Goal: Task Accomplishment & Management: Manage account settings

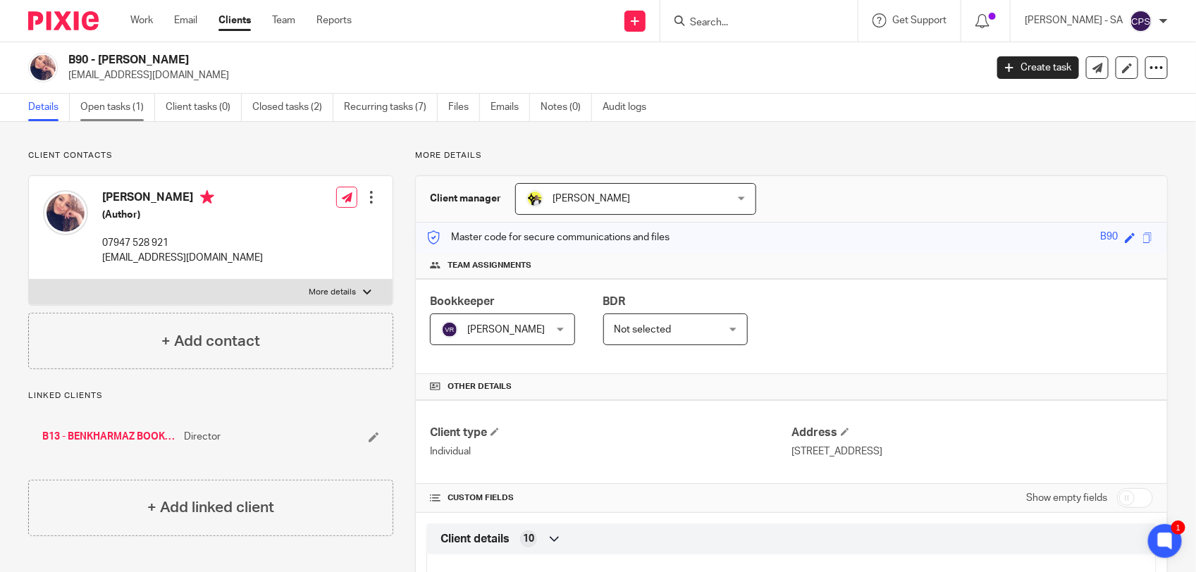
click at [113, 110] on link "Open tasks (1)" at bounding box center [117, 107] width 75 height 27
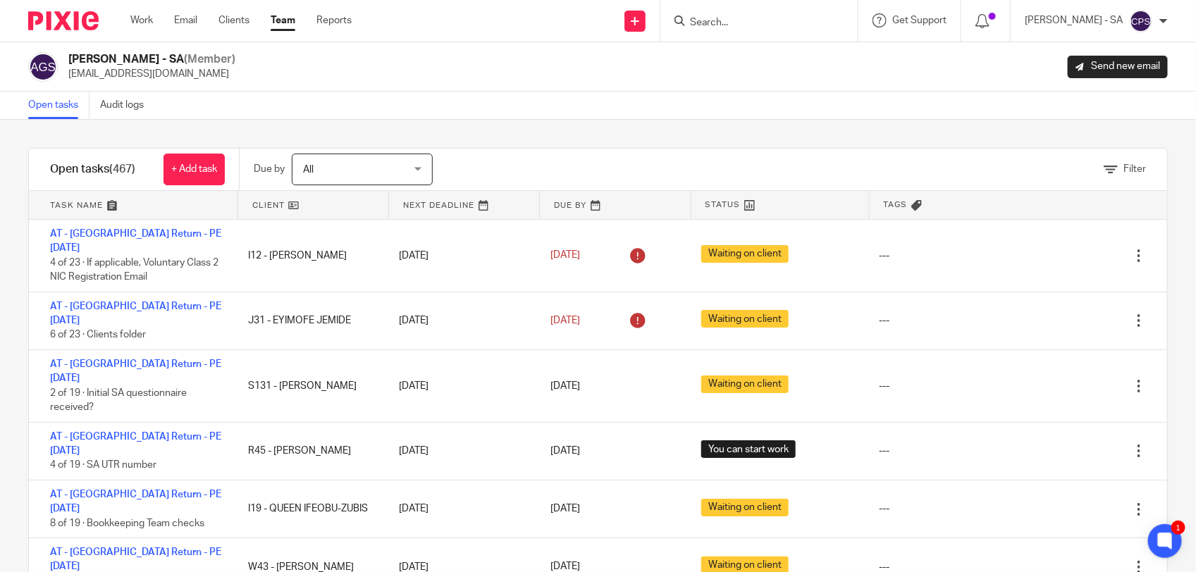
scroll to position [264, 0]
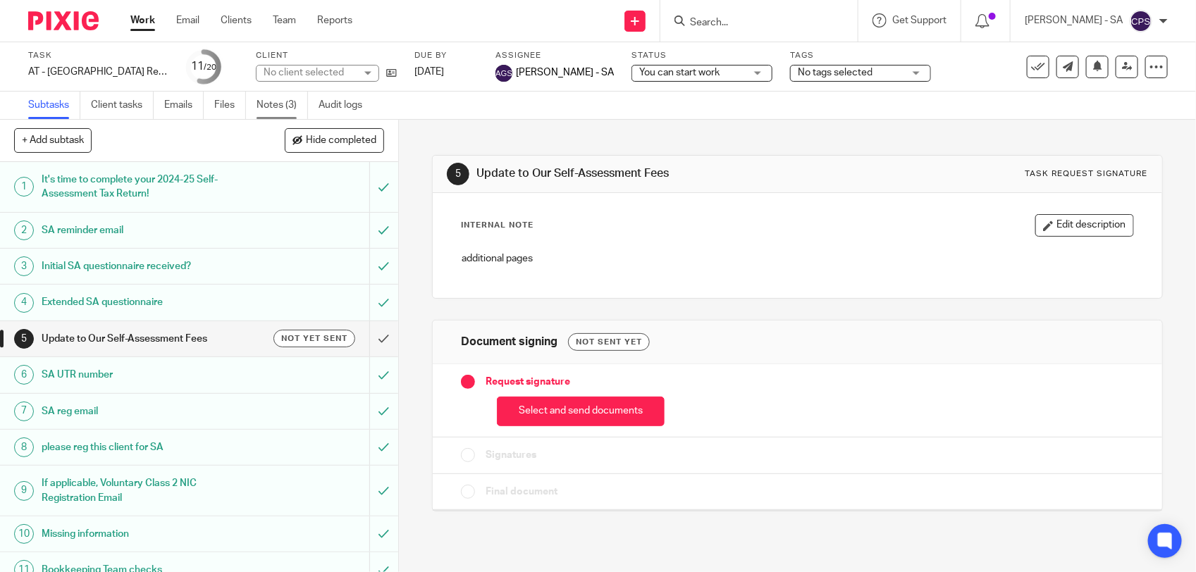
click at [276, 111] on link "Notes (3)" at bounding box center [281, 105] width 51 height 27
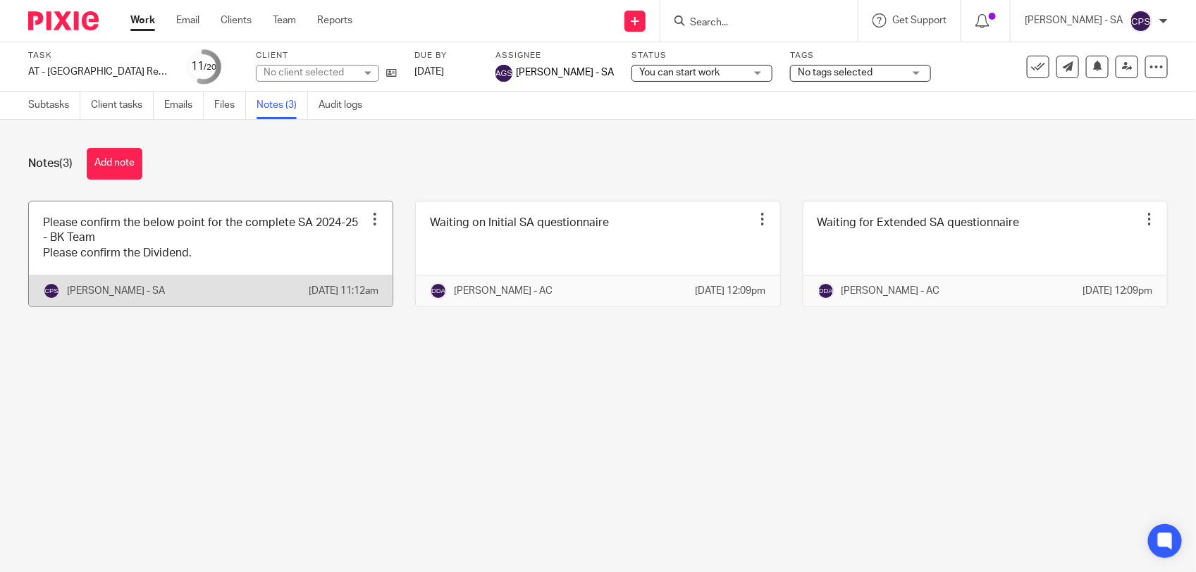
click at [269, 266] on link at bounding box center [211, 254] width 364 height 105
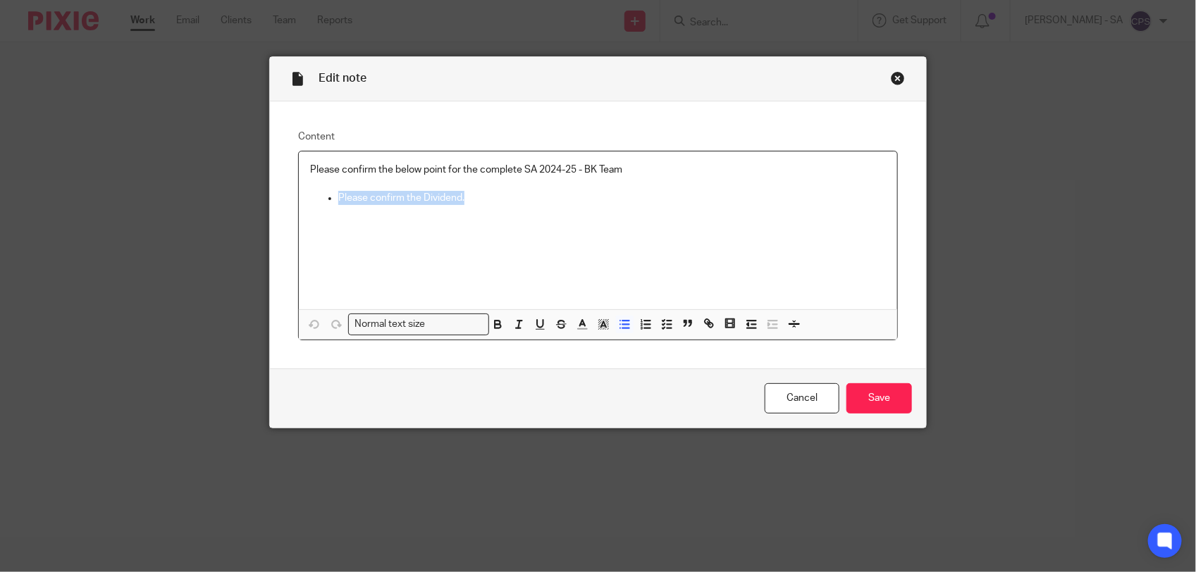
drag, startPoint x: 333, startPoint y: 199, endPoint x: 490, endPoint y: 204, distance: 157.9
click at [490, 204] on p "Please confirm the Dividend." at bounding box center [611, 198] width 547 height 14
click at [661, 321] on icon "button" at bounding box center [666, 324] width 13 height 13
click at [618, 328] on icon "button" at bounding box center [624, 324] width 13 height 13
click at [660, 325] on icon "button" at bounding box center [666, 324] width 13 height 13
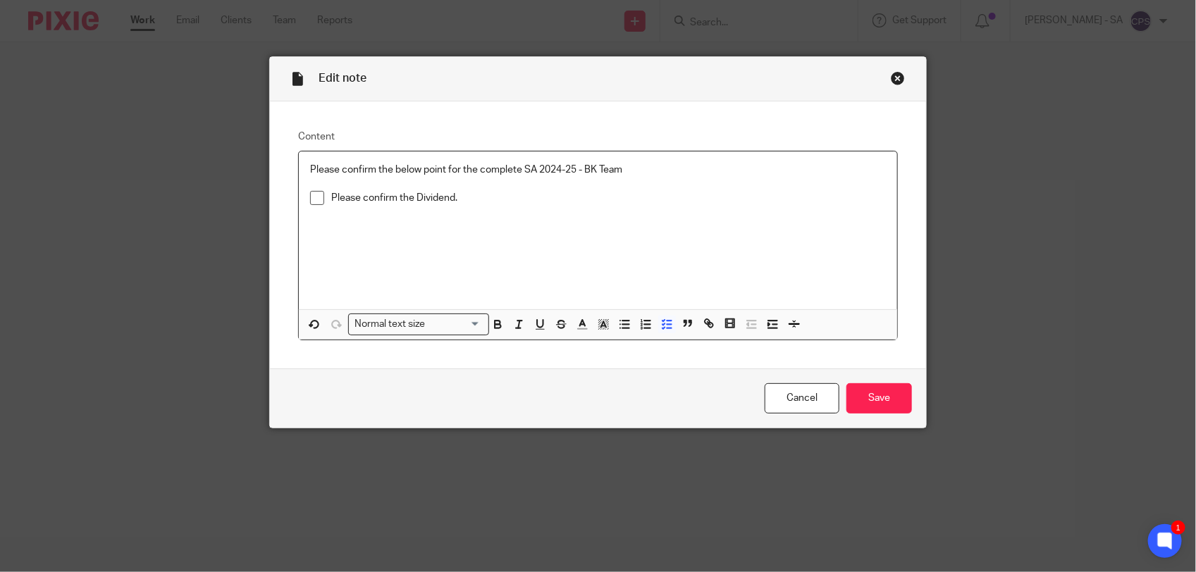
click at [318, 203] on li "Please confirm the Dividend." at bounding box center [598, 201] width 576 height 21
click at [310, 201] on span at bounding box center [317, 198] width 14 height 14
click at [867, 399] on input "Save" at bounding box center [879, 398] width 66 height 30
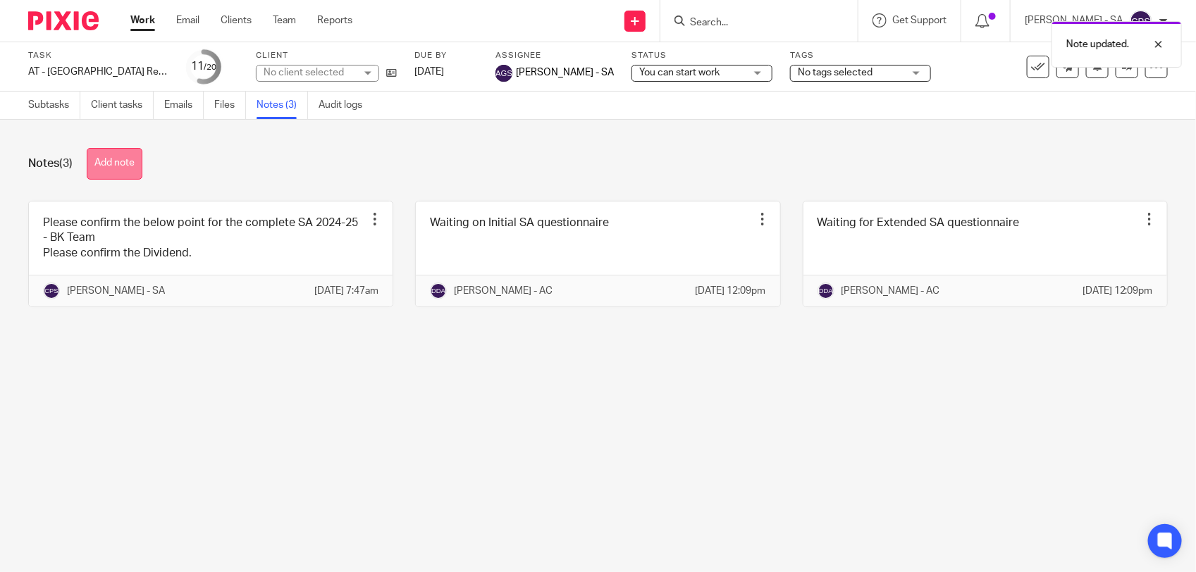
click at [111, 162] on button "Add note" at bounding box center [115, 164] width 56 height 32
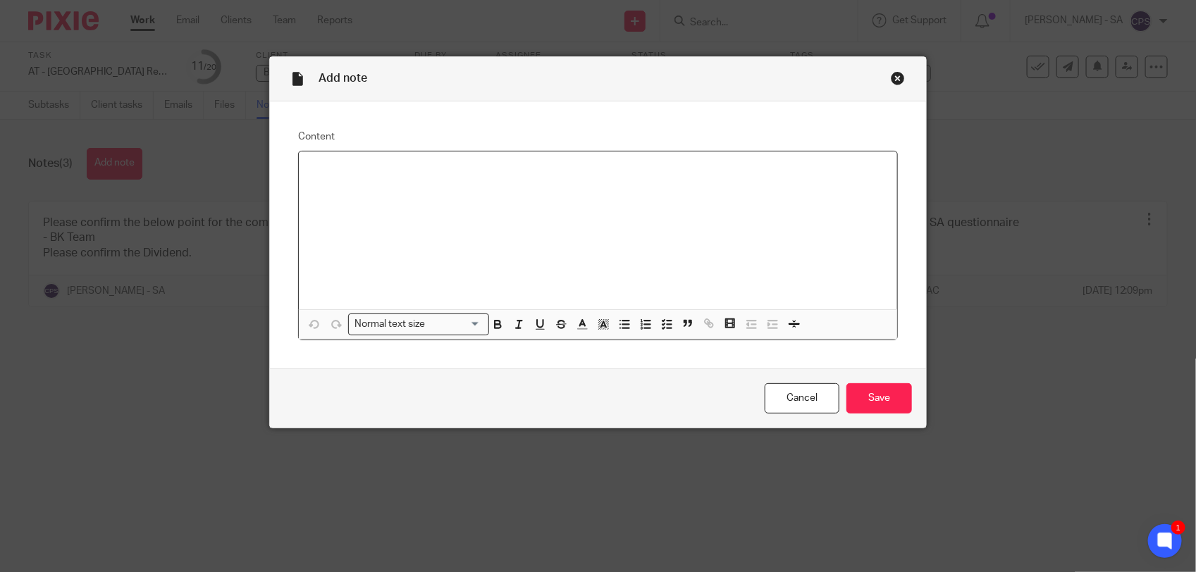
click at [343, 184] on div at bounding box center [598, 230] width 598 height 158
paste div
click at [352, 171] on p "Please check SA and send to the client." at bounding box center [598, 170] width 576 height 14
click at [660, 324] on icon "button" at bounding box center [666, 324] width 13 height 13
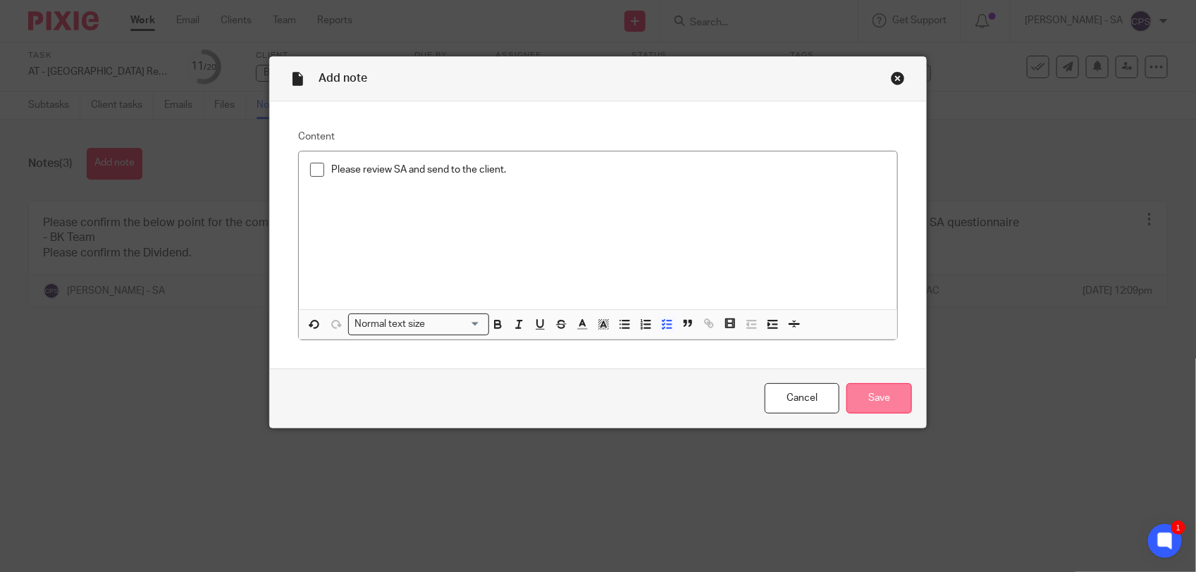
click at [864, 395] on input "Save" at bounding box center [879, 398] width 66 height 30
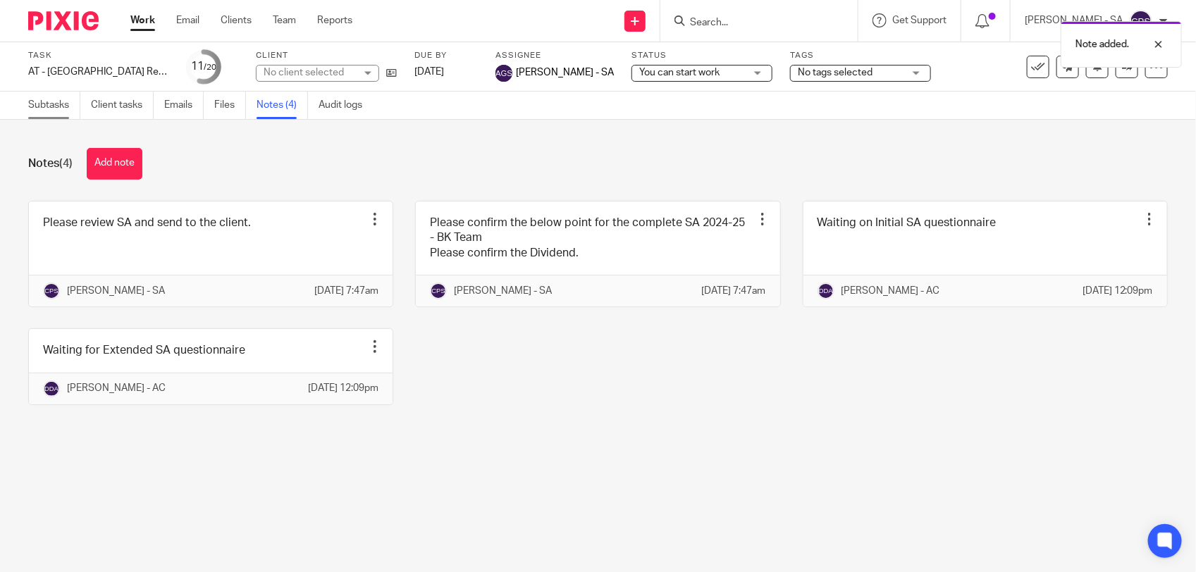
click at [54, 111] on link "Subtasks" at bounding box center [54, 105] width 52 height 27
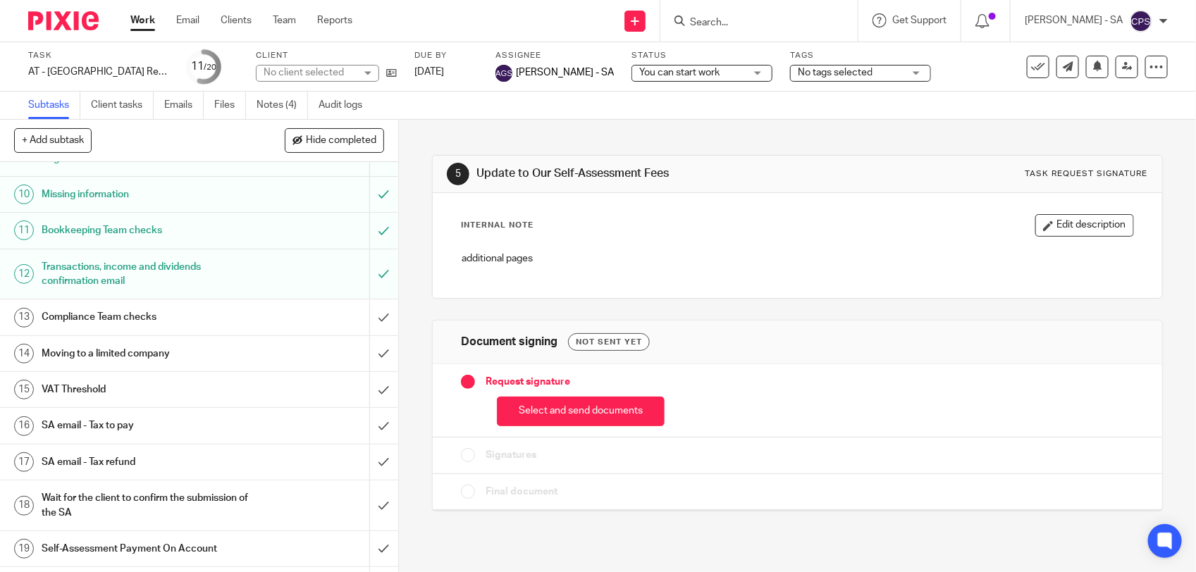
scroll to position [352, 0]
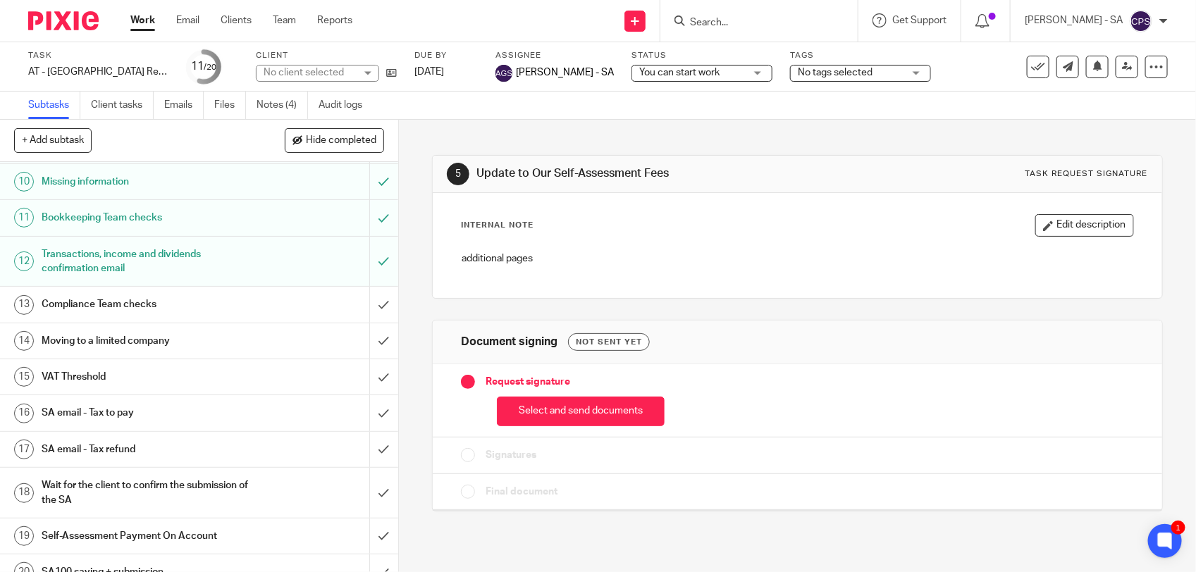
click at [141, 444] on h1 "SA email - Tax refund" at bounding box center [146, 449] width 209 height 21
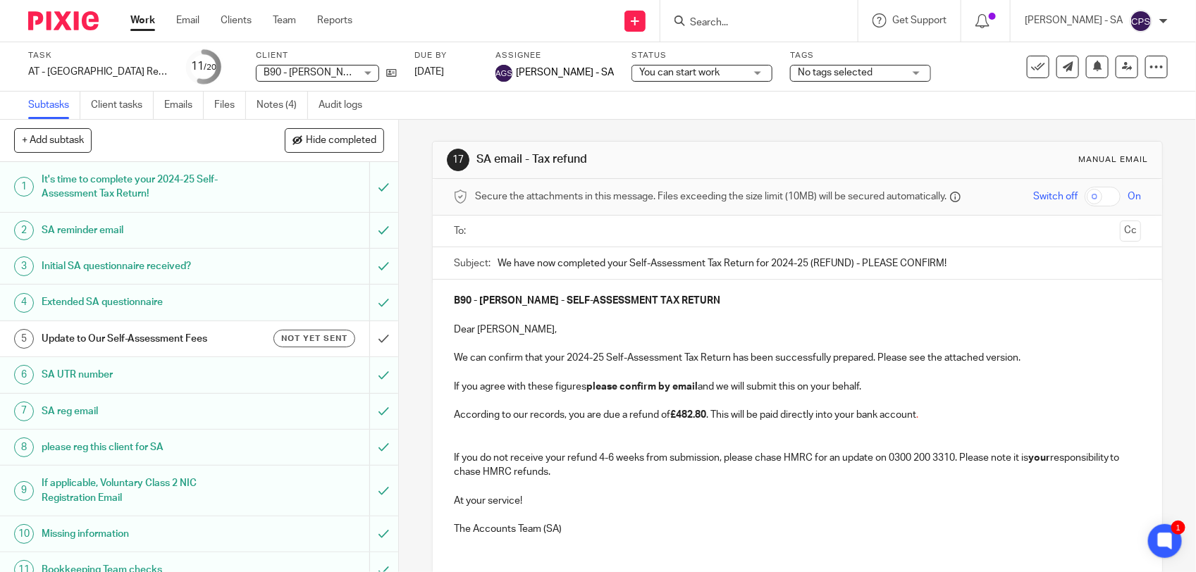
click at [476, 450] on p at bounding box center [797, 444] width 687 height 14
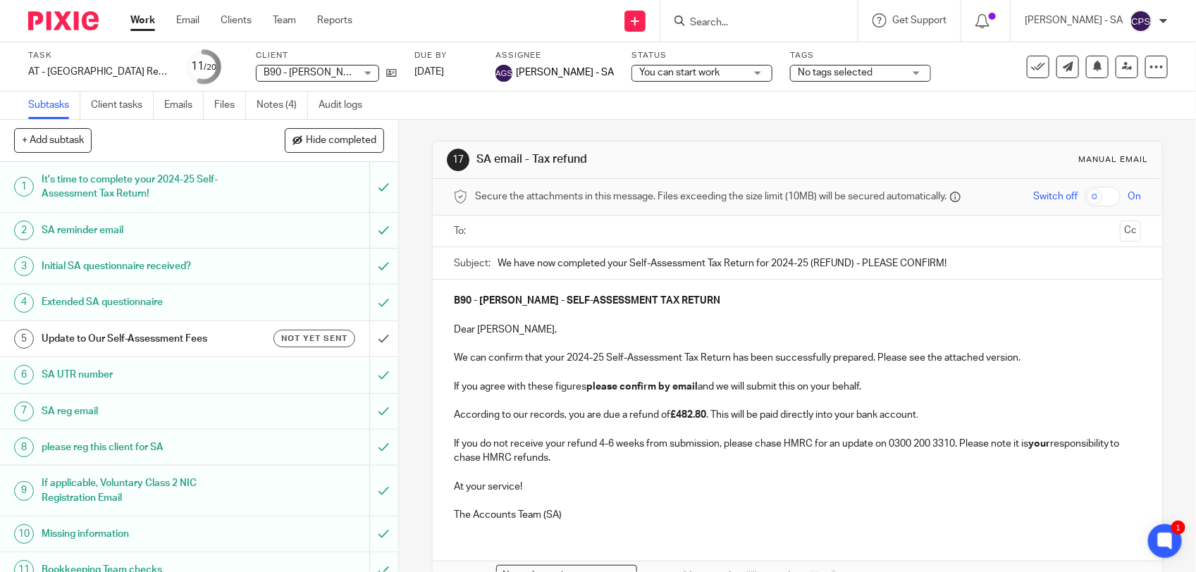
scroll to position [89, 0]
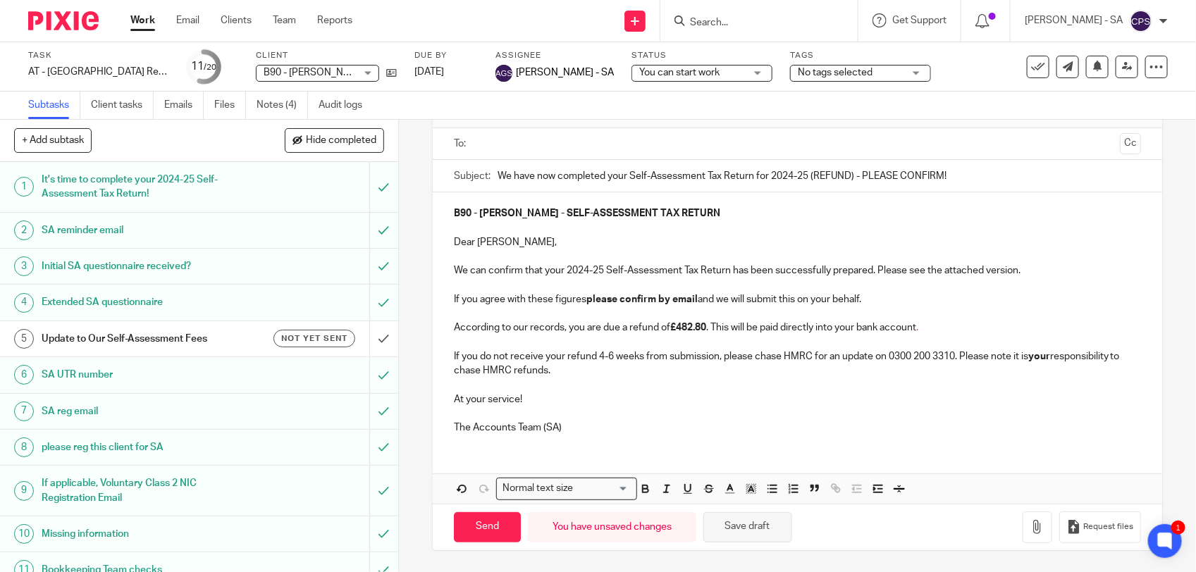
click at [721, 525] on button "Save draft" at bounding box center [747, 527] width 89 height 30
drag, startPoint x: 736, startPoint y: 532, endPoint x: 731, endPoint y: 519, distance: 14.3
click at [736, 532] on button "Save draft" at bounding box center [747, 527] width 89 height 30
click at [685, 69] on span "You can start work" at bounding box center [679, 73] width 80 height 10
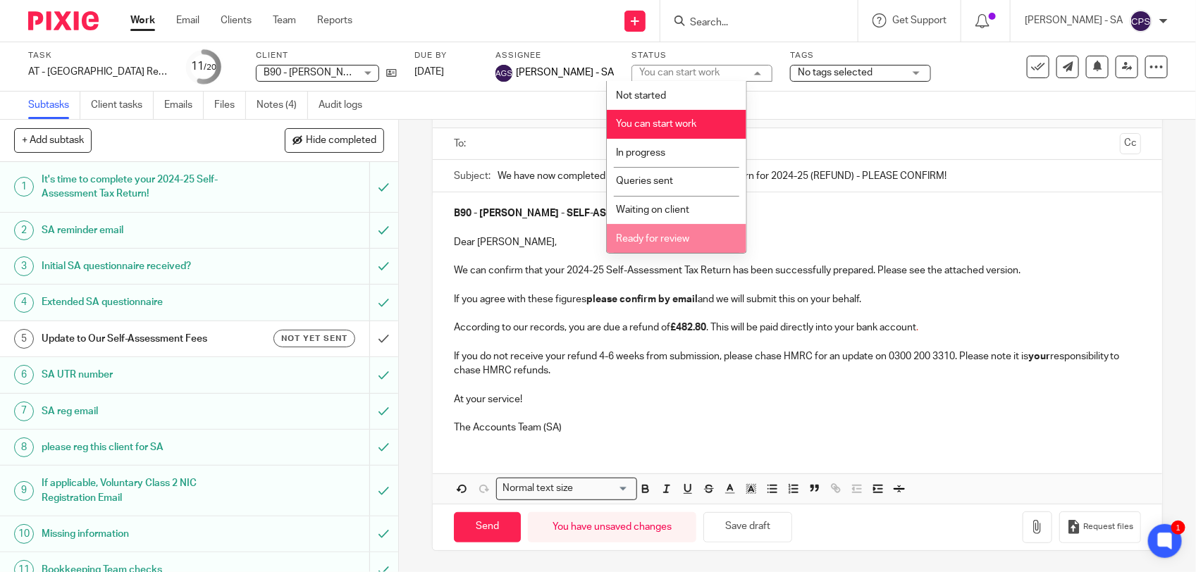
click at [655, 236] on span "Ready for review" at bounding box center [652, 239] width 73 height 10
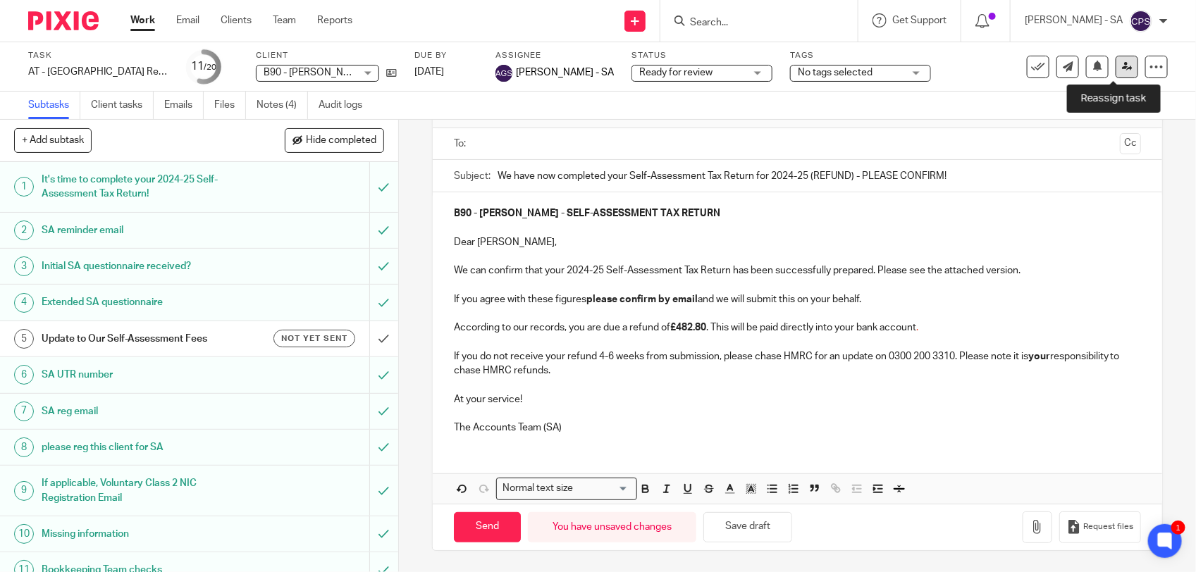
click at [1122, 68] on icon at bounding box center [1127, 66] width 11 height 11
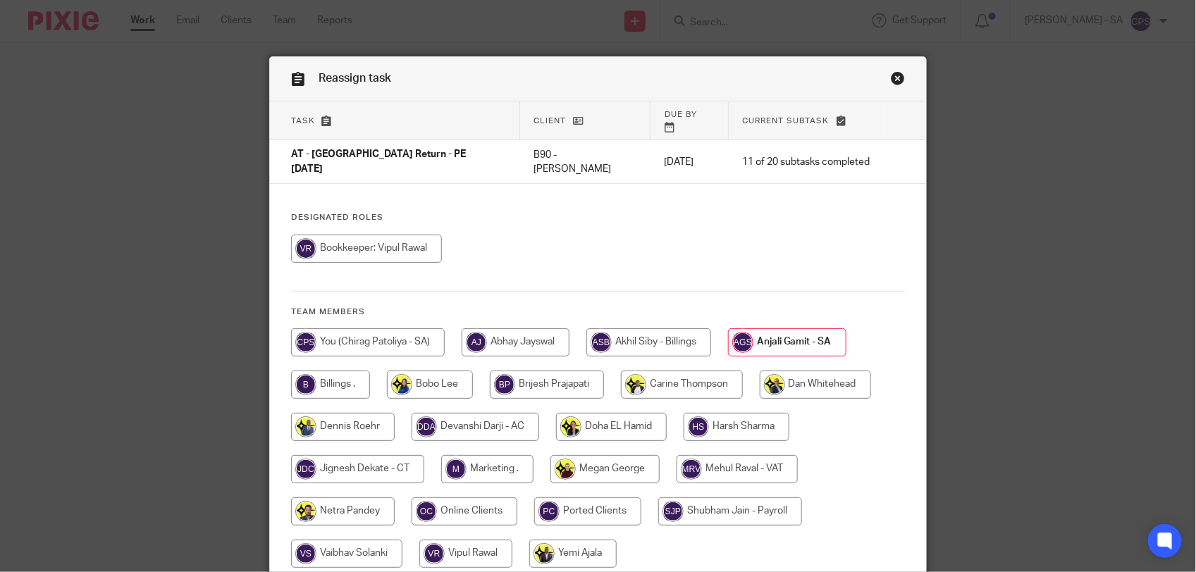
click at [343, 497] on input "radio" at bounding box center [343, 511] width 104 height 28
radio input "true"
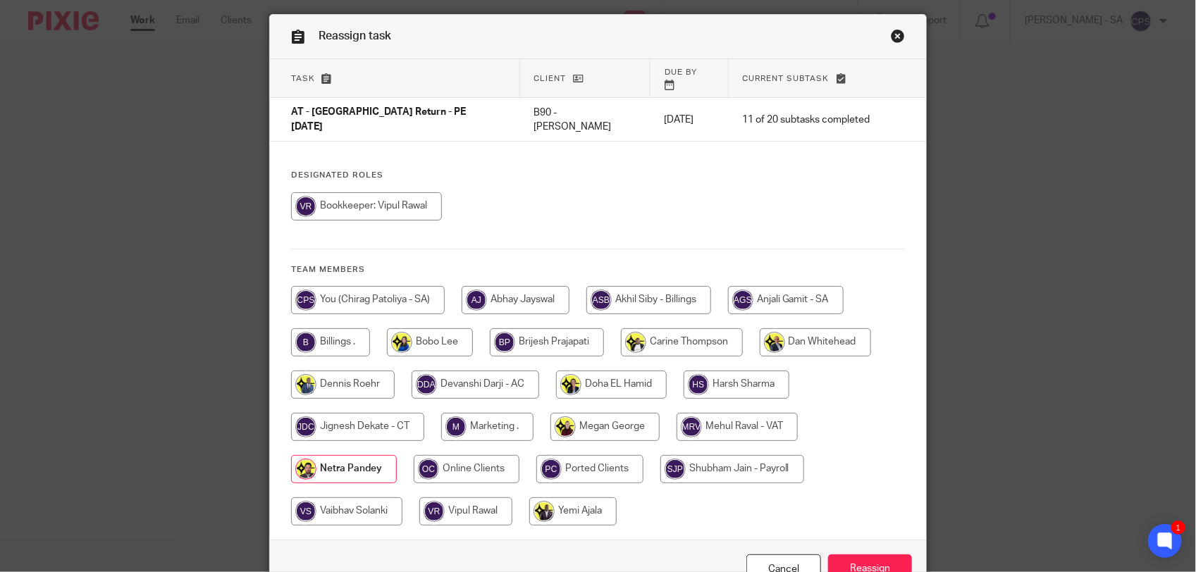
scroll to position [106, 0]
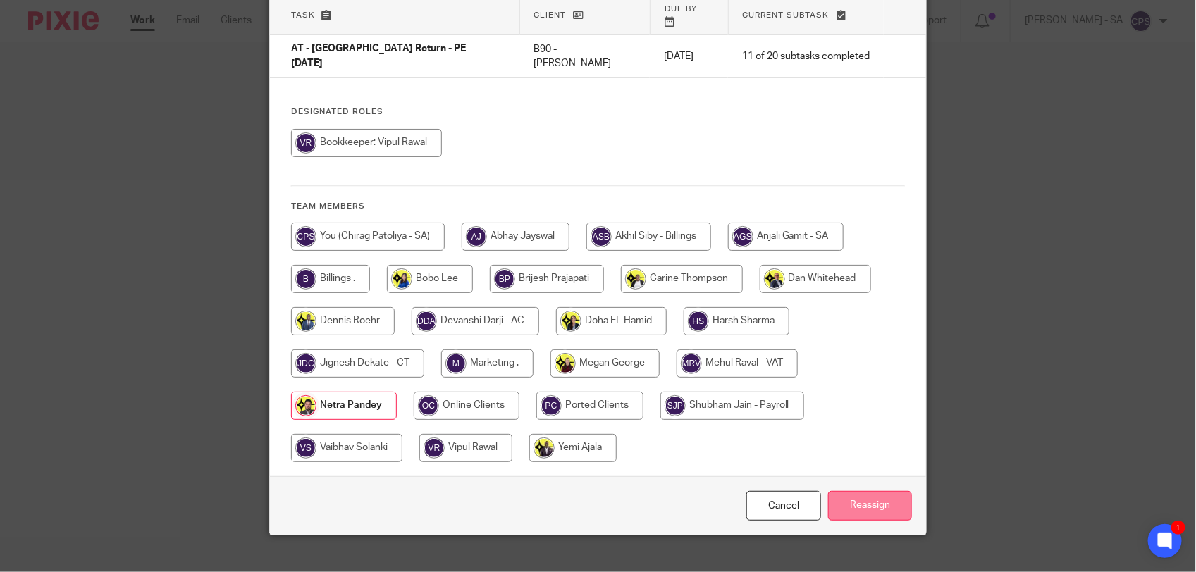
click at [846, 491] on input "Reassign" at bounding box center [870, 506] width 84 height 30
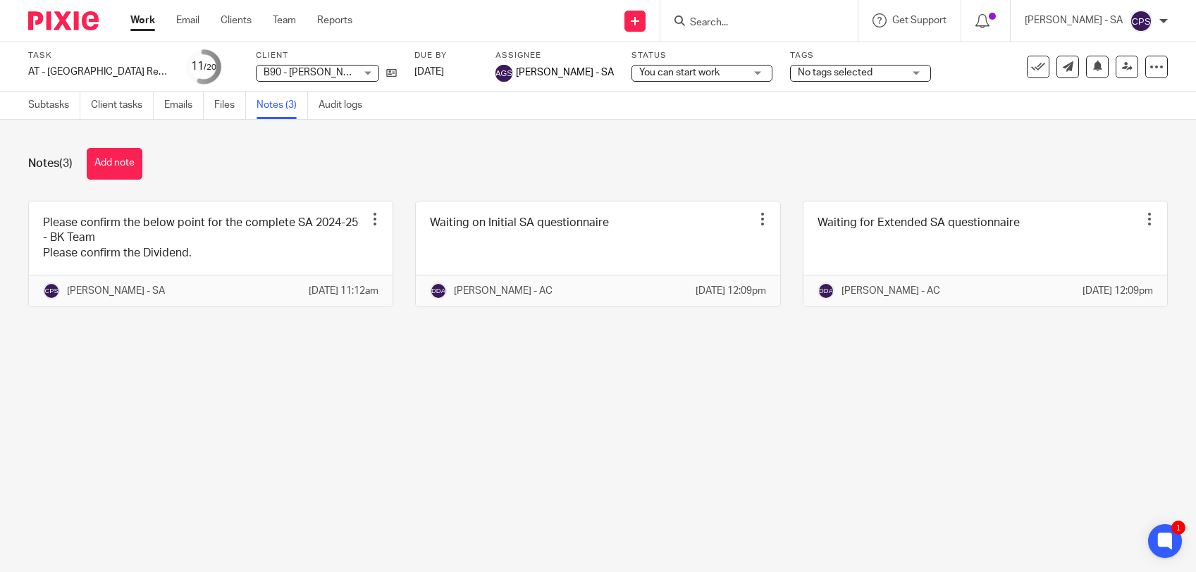
click at [282, 16] on link "Team" at bounding box center [284, 20] width 23 height 14
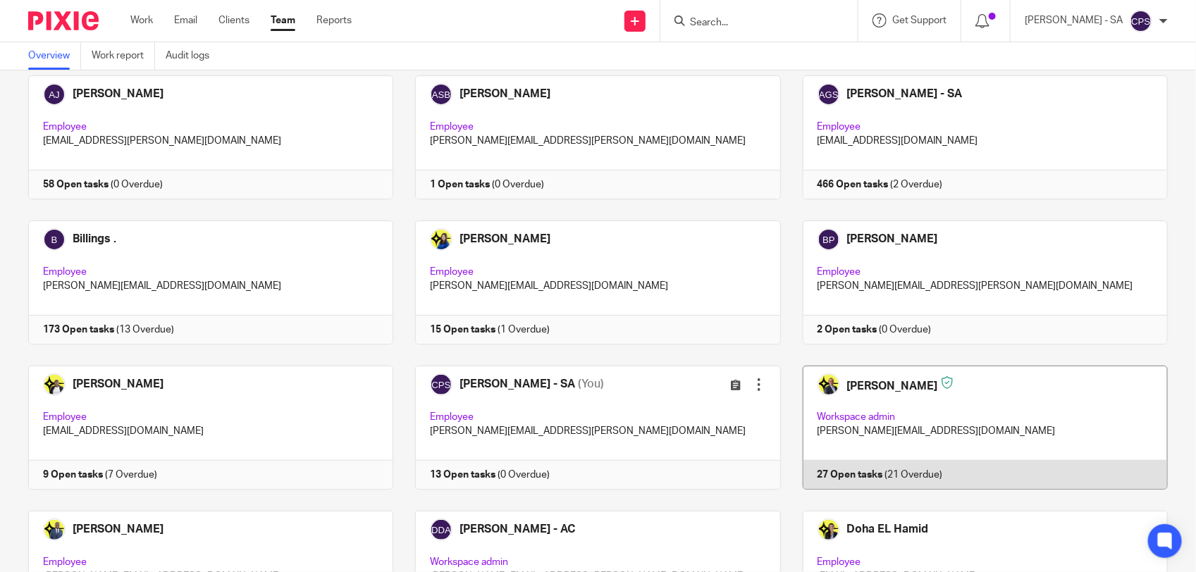
scroll to position [176, 0]
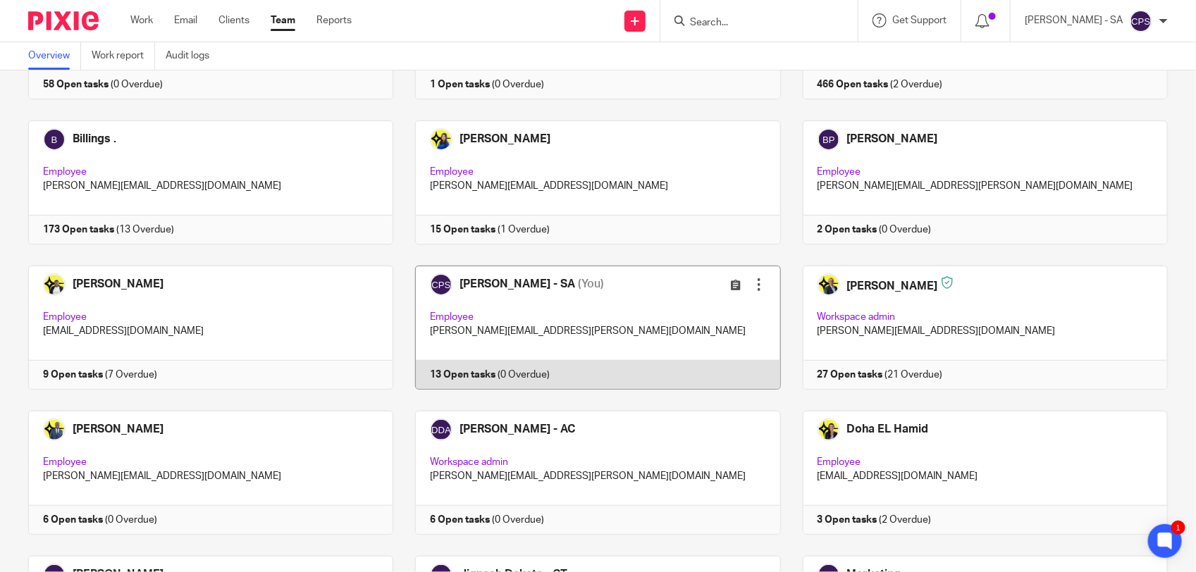
click at [606, 307] on link at bounding box center [586, 328] width 387 height 124
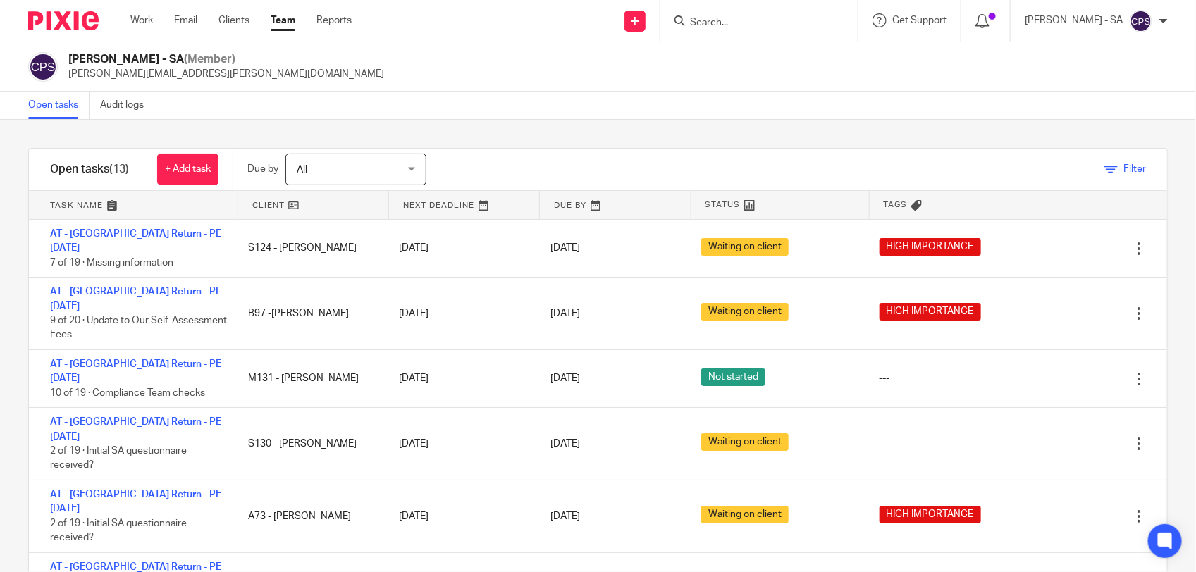
click at [1103, 167] on link "Filter" at bounding box center [1124, 169] width 42 height 10
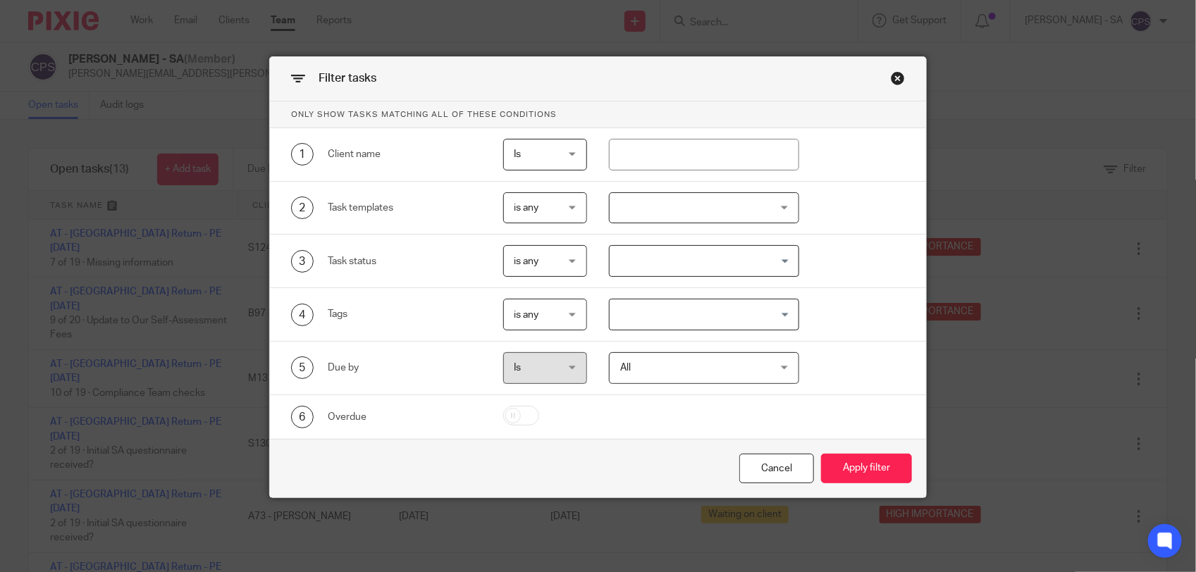
click at [703, 311] on input "Search for option" at bounding box center [701, 314] width 180 height 25
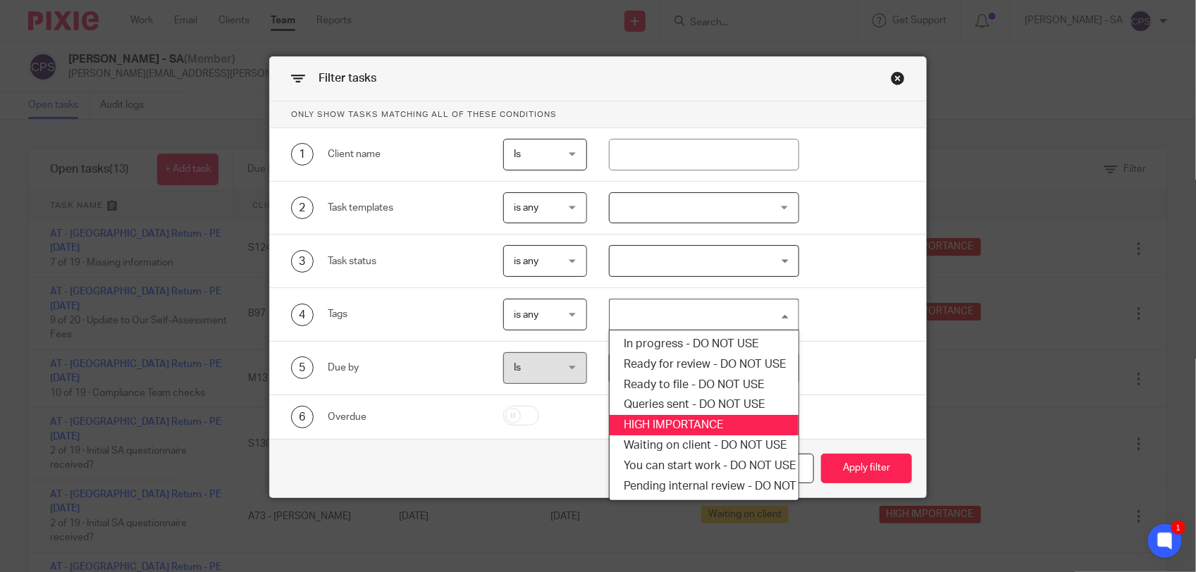
click at [668, 421] on li "HIGH IMPORTANCE" at bounding box center [704, 425] width 189 height 20
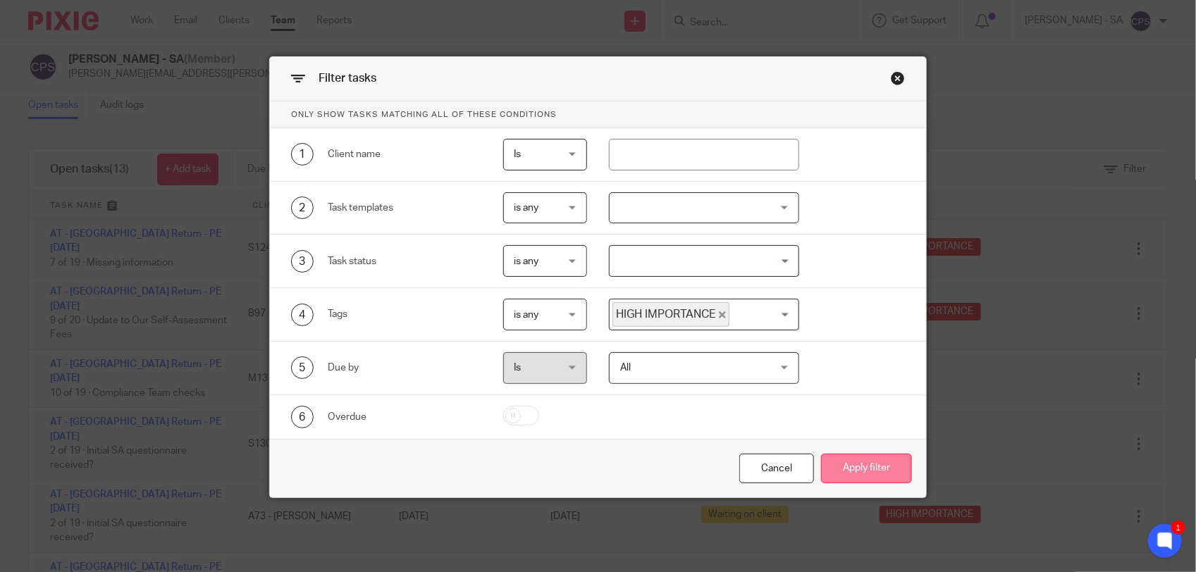
click at [839, 466] on button "Apply filter" at bounding box center [866, 469] width 91 height 30
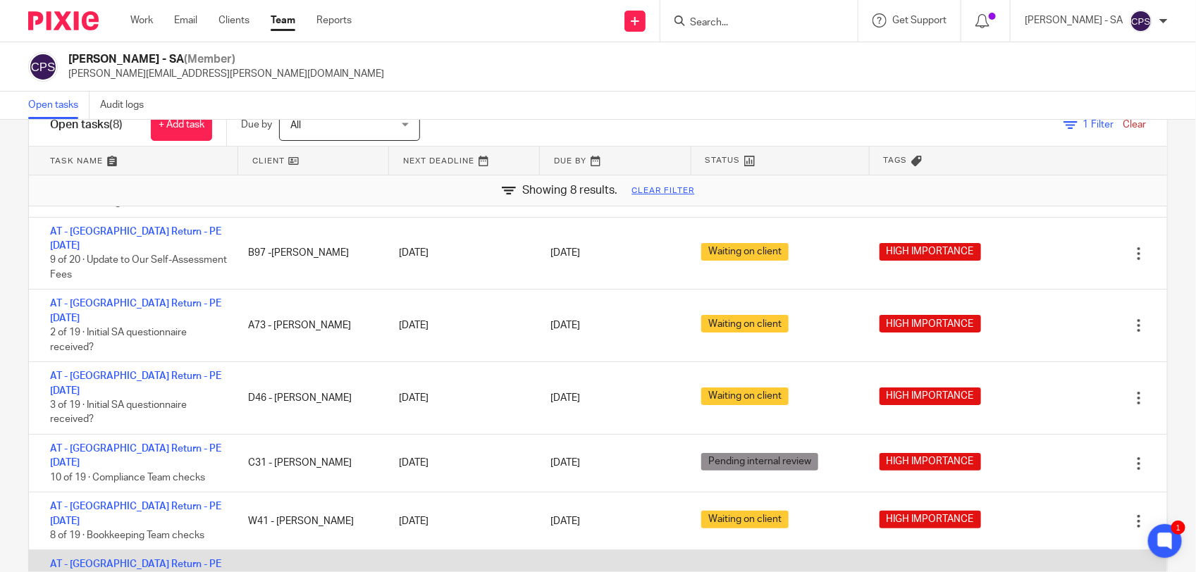
scroll to position [80, 0]
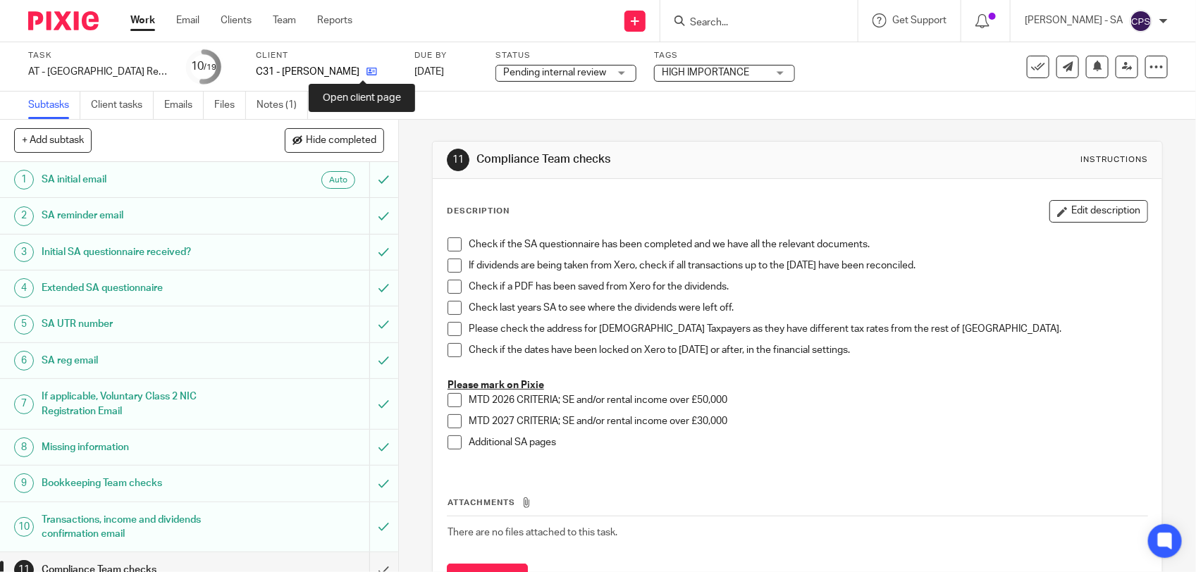
drag, startPoint x: 0, startPoint y: 0, endPoint x: 360, endPoint y: 73, distance: 367.3
click at [366, 73] on icon at bounding box center [371, 71] width 11 height 11
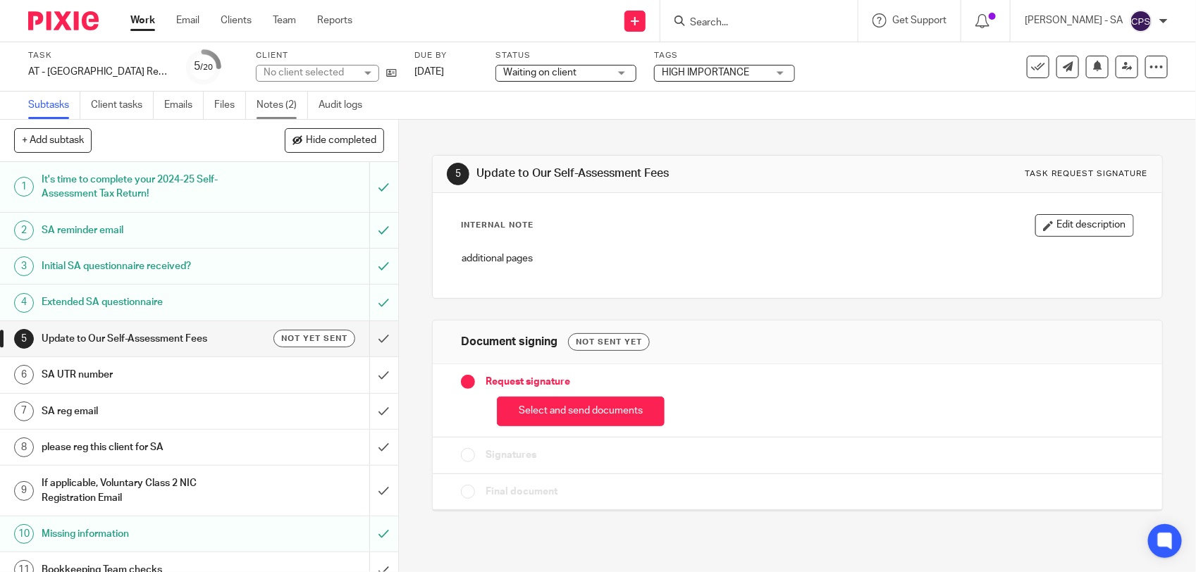
click at [280, 104] on link "Notes (2)" at bounding box center [281, 105] width 51 height 27
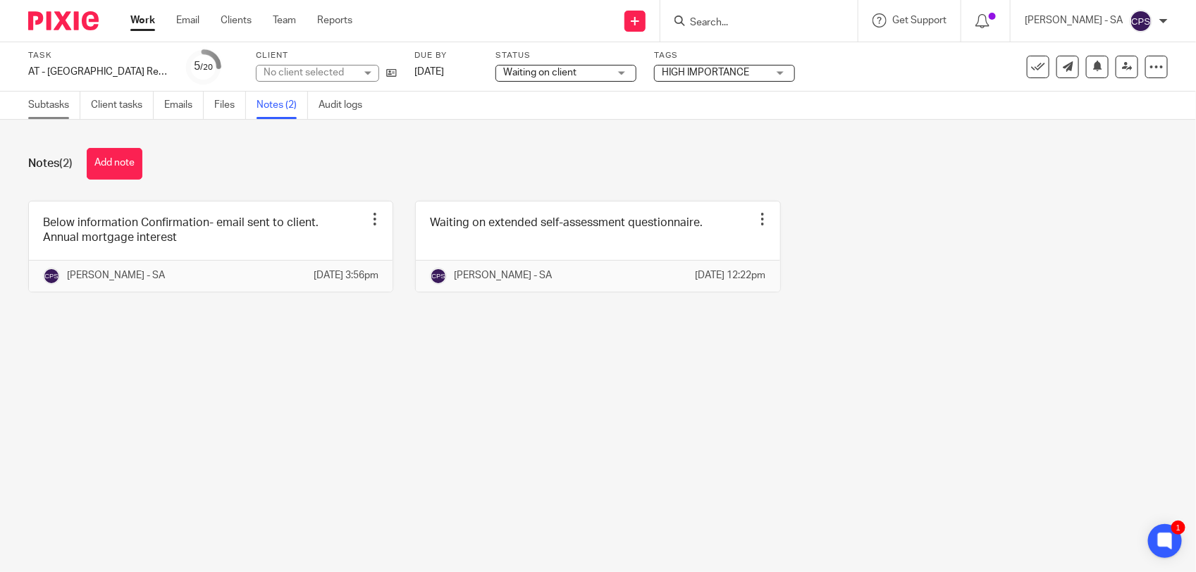
click at [54, 104] on link "Subtasks" at bounding box center [54, 105] width 52 height 27
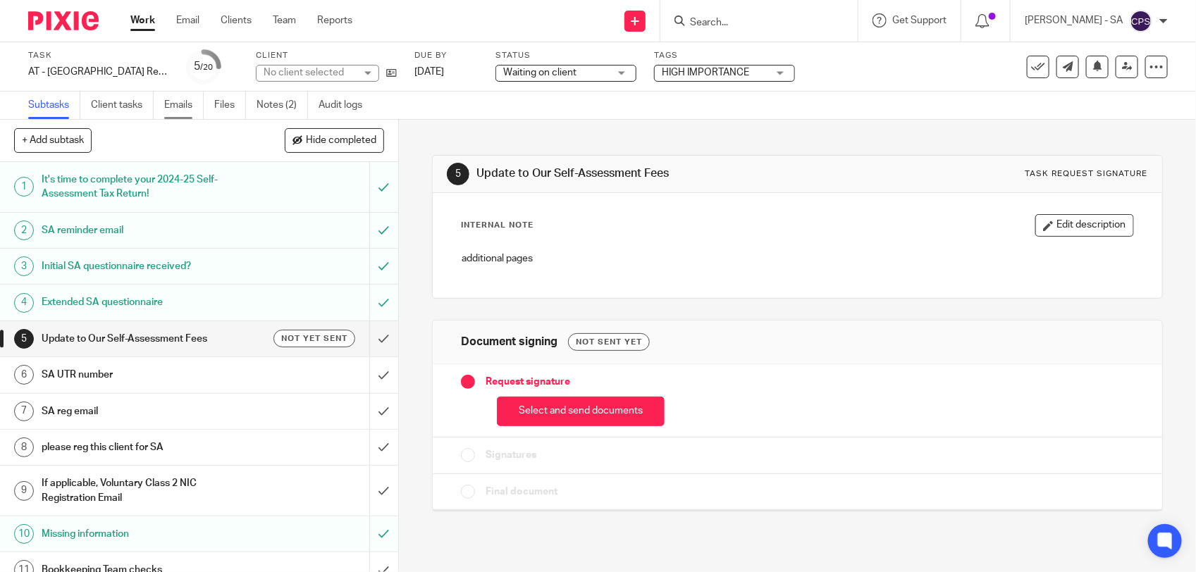
click at [180, 104] on link "Emails" at bounding box center [183, 105] width 39 height 27
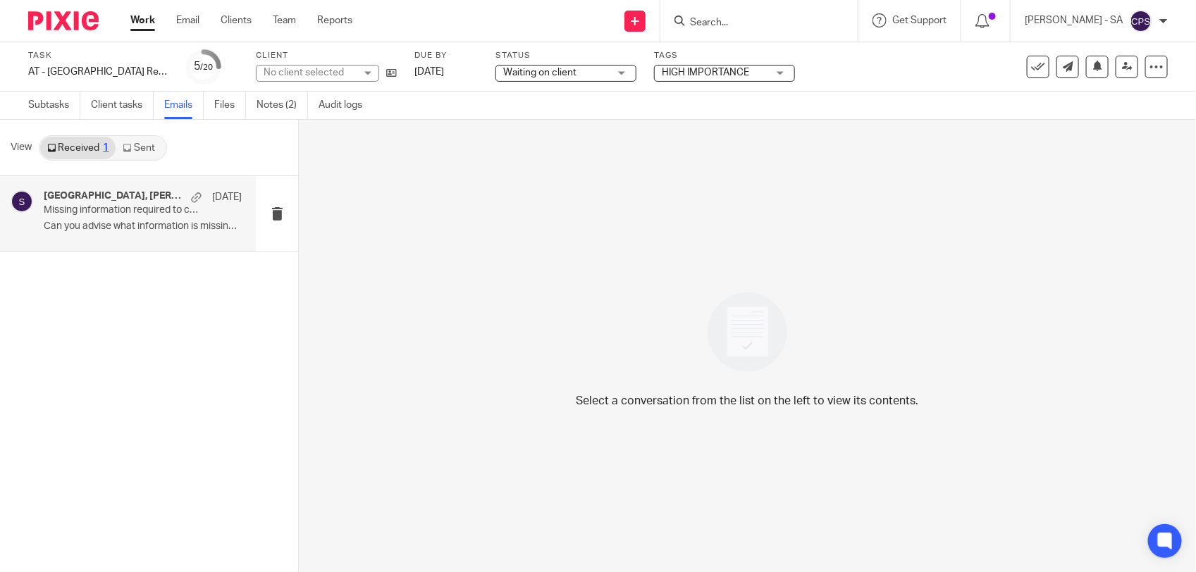
click at [137, 225] on p "Can you advise what information is missing ? ..." at bounding box center [143, 227] width 198 height 12
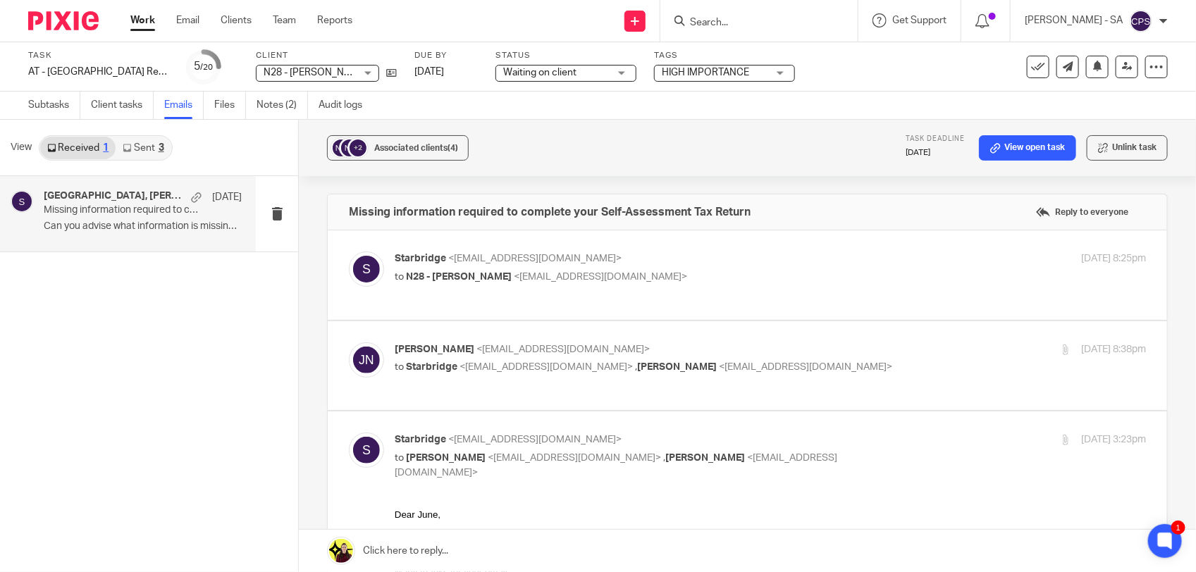
click at [755, 379] on div "June Nyarko <juneffc@gmail.com> to Starbridge <info@starbridge.uk> , Joel Nyark…" at bounding box center [747, 365] width 797 height 47
click at [530, 386] on div "June Nyarko <juneffc@gmail.com> to Starbridge <info@starbridge.uk> , Joel Nyark…" at bounding box center [747, 365] width 797 height 47
click at [804, 346] on p "June Nyarko <juneffc@gmail.com>" at bounding box center [645, 349] width 501 height 15
checkbox input "true"
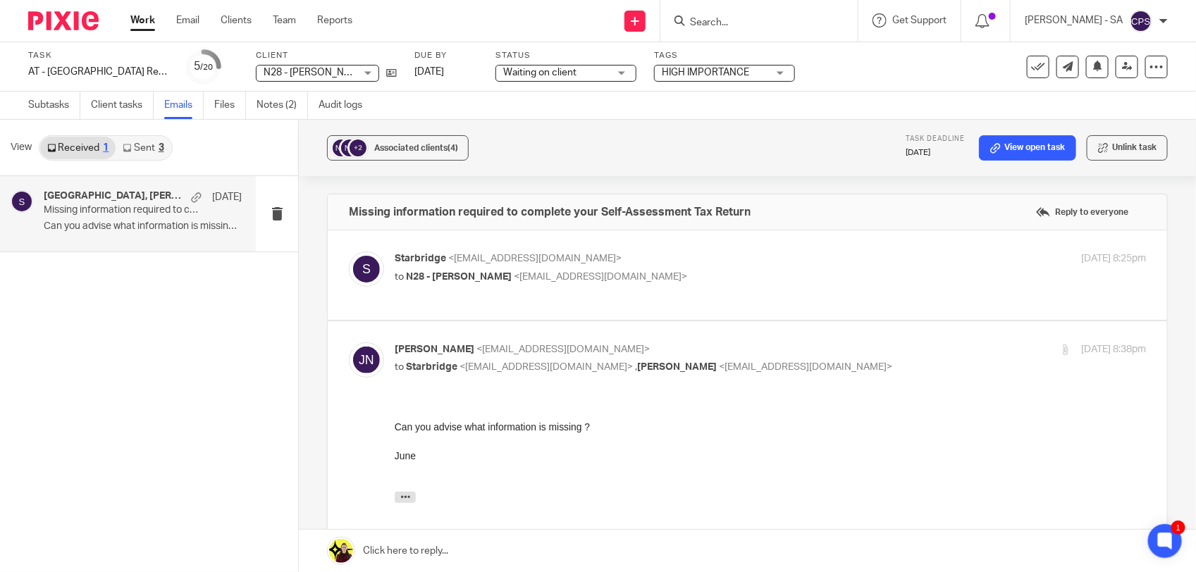
click at [688, 255] on p "Starbridge <info@starbridge.uk>" at bounding box center [645, 259] width 501 height 15
checkbox input "true"
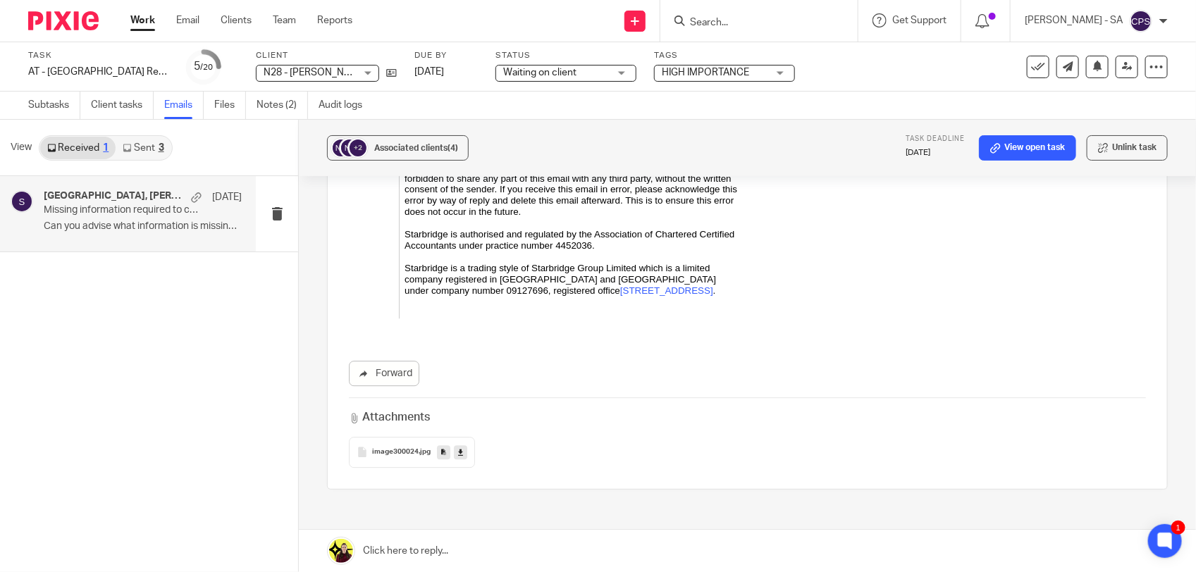
scroll to position [1798, 0]
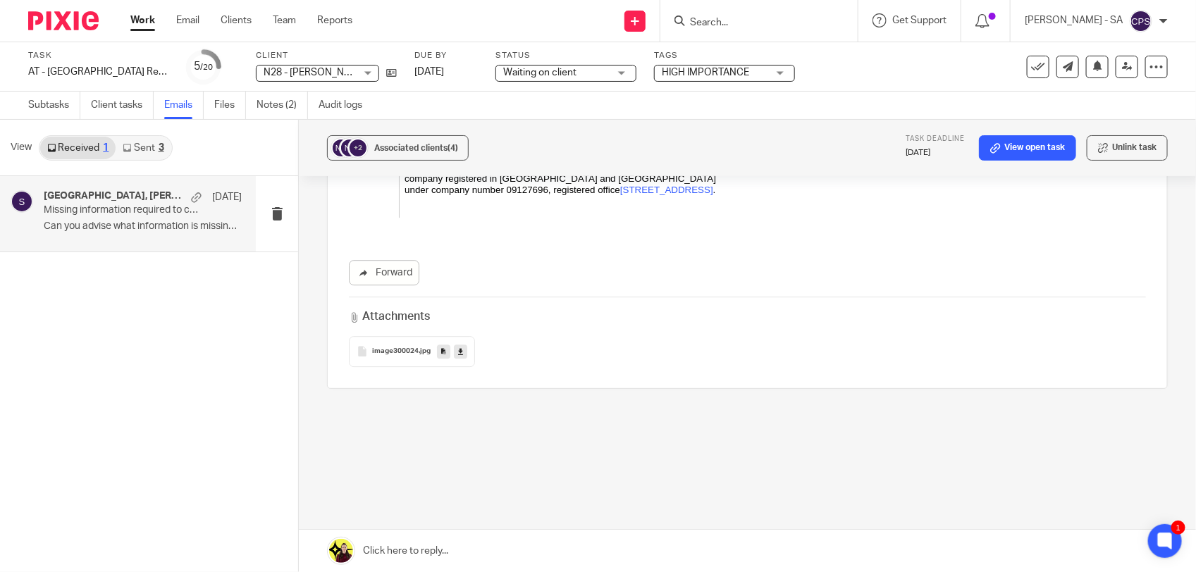
click at [134, 141] on link "Sent 3" at bounding box center [143, 148] width 55 height 23
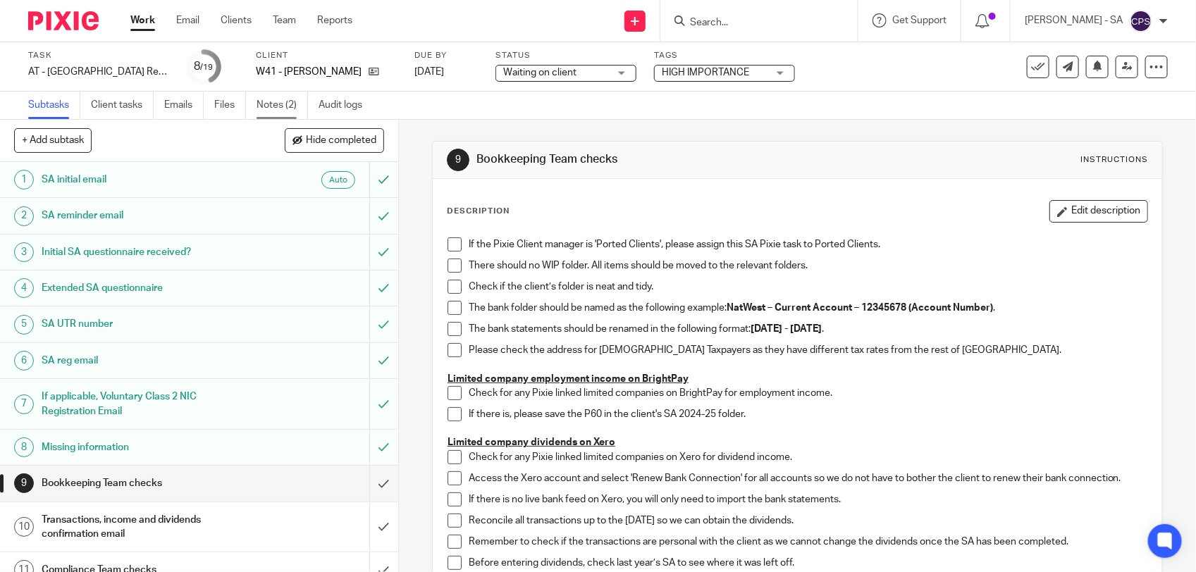
click at [265, 106] on link "Notes (2)" at bounding box center [281, 105] width 51 height 27
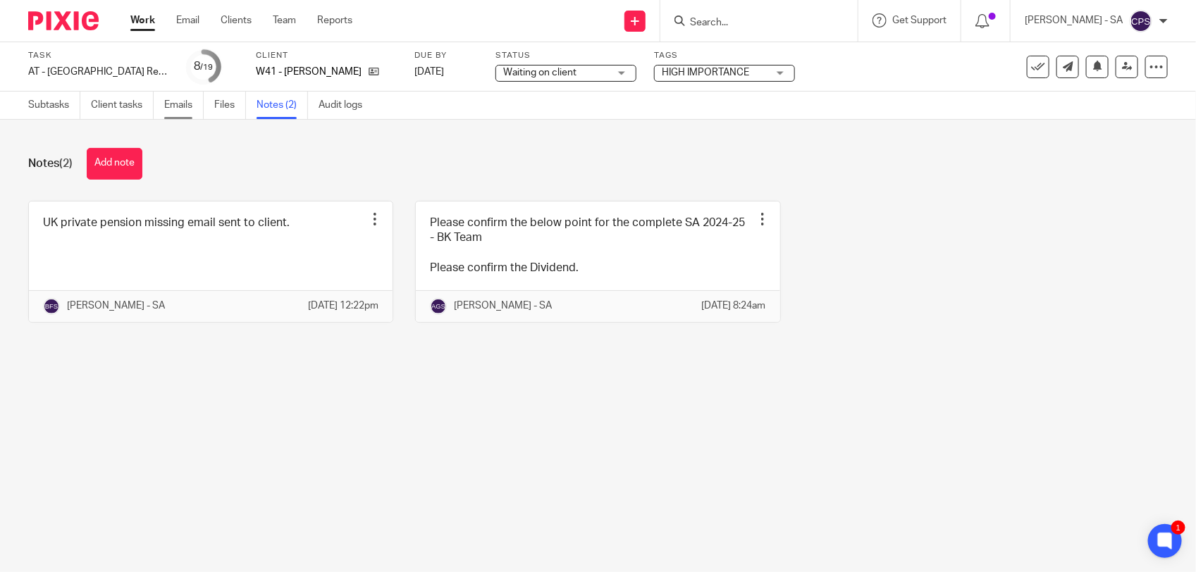
click at [177, 106] on link "Emails" at bounding box center [183, 105] width 39 height 27
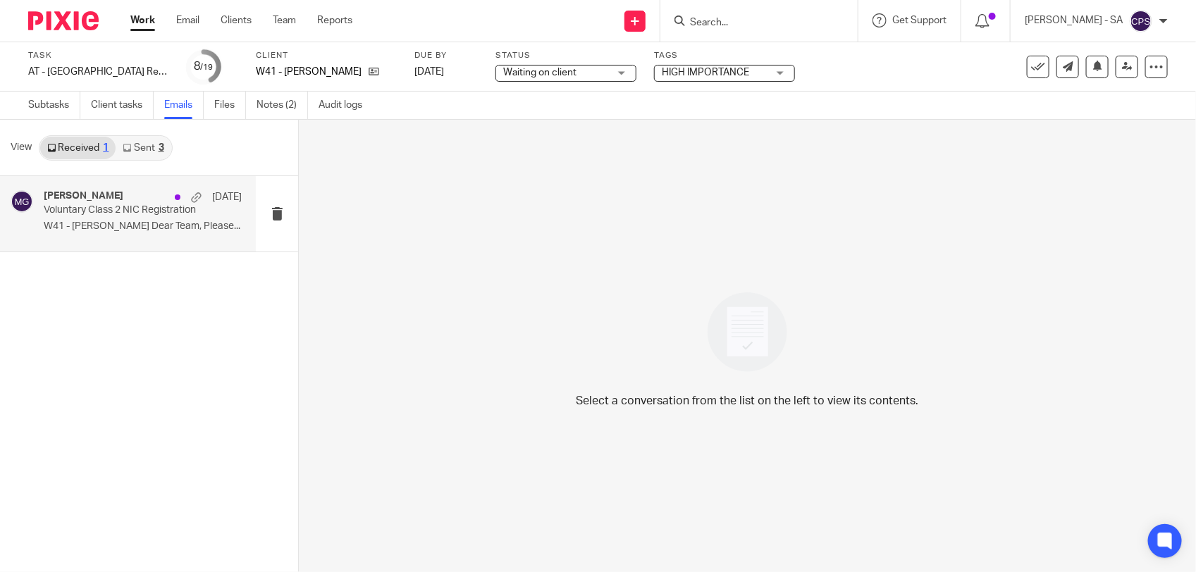
click at [122, 230] on p "W41 - [PERSON_NAME] Dear Team, Please..." at bounding box center [143, 227] width 198 height 12
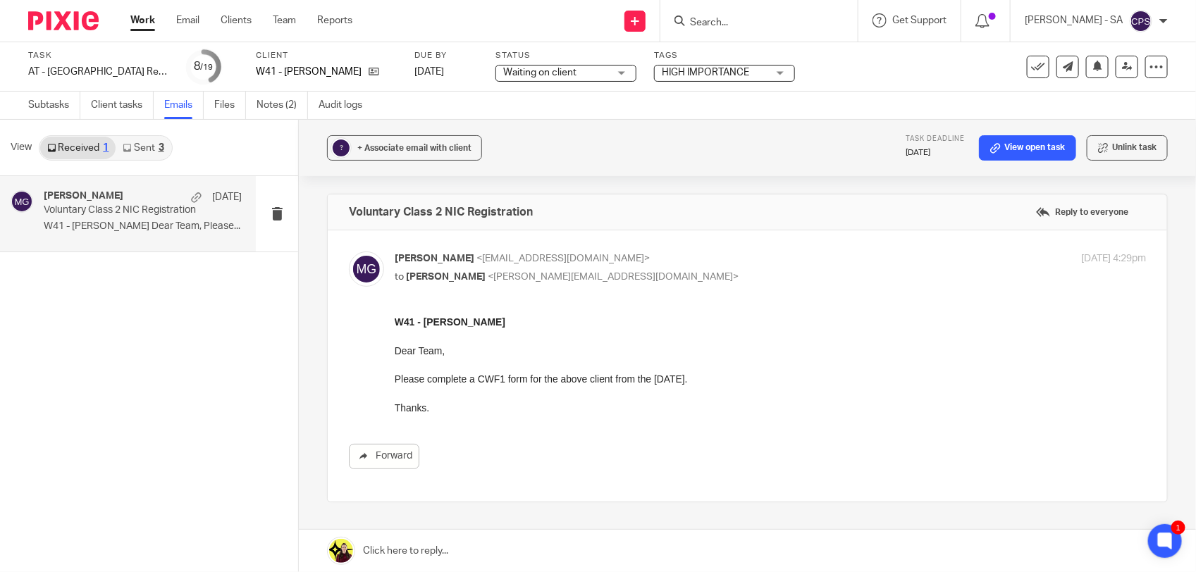
click at [153, 142] on link "Sent 3" at bounding box center [143, 148] width 55 height 23
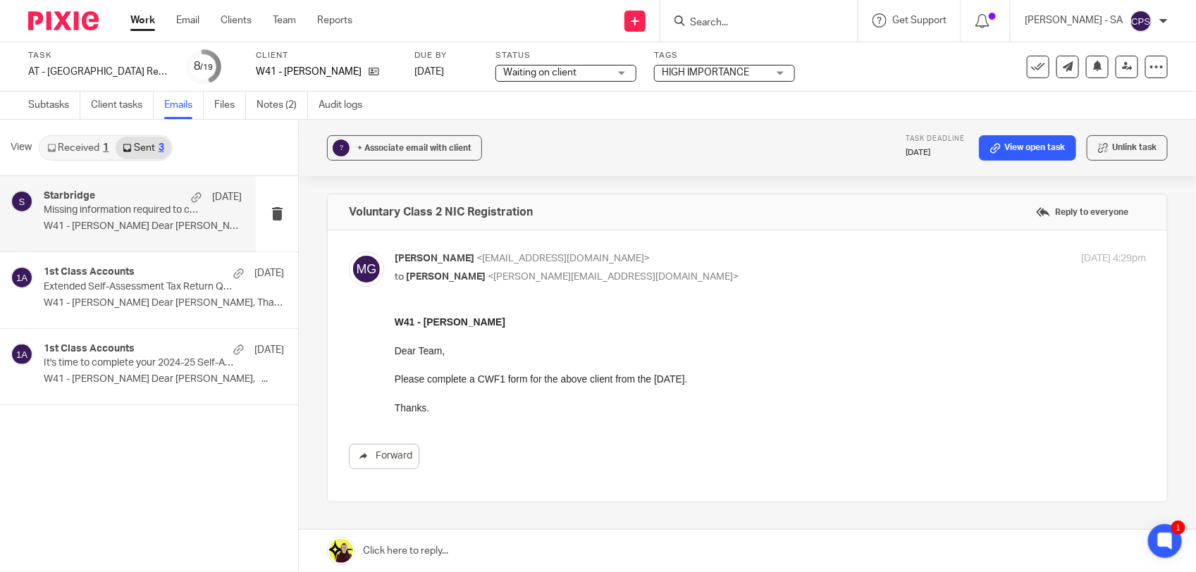
click at [115, 213] on p "Missing information required to complete your Self-Assessment Tax Return" at bounding box center [123, 210] width 159 height 12
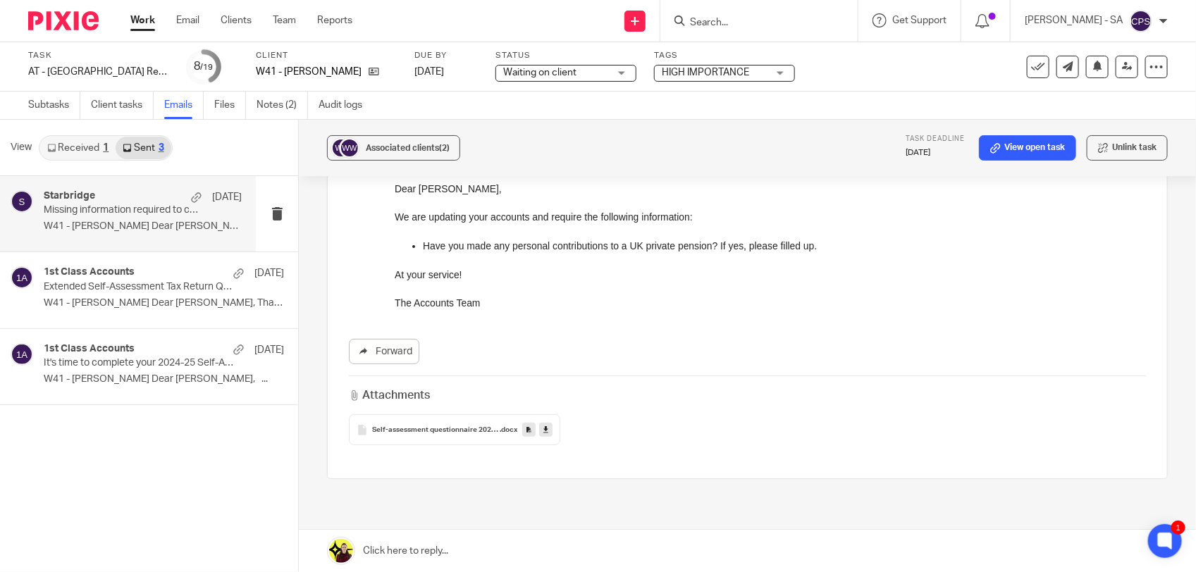
scroll to position [176, 0]
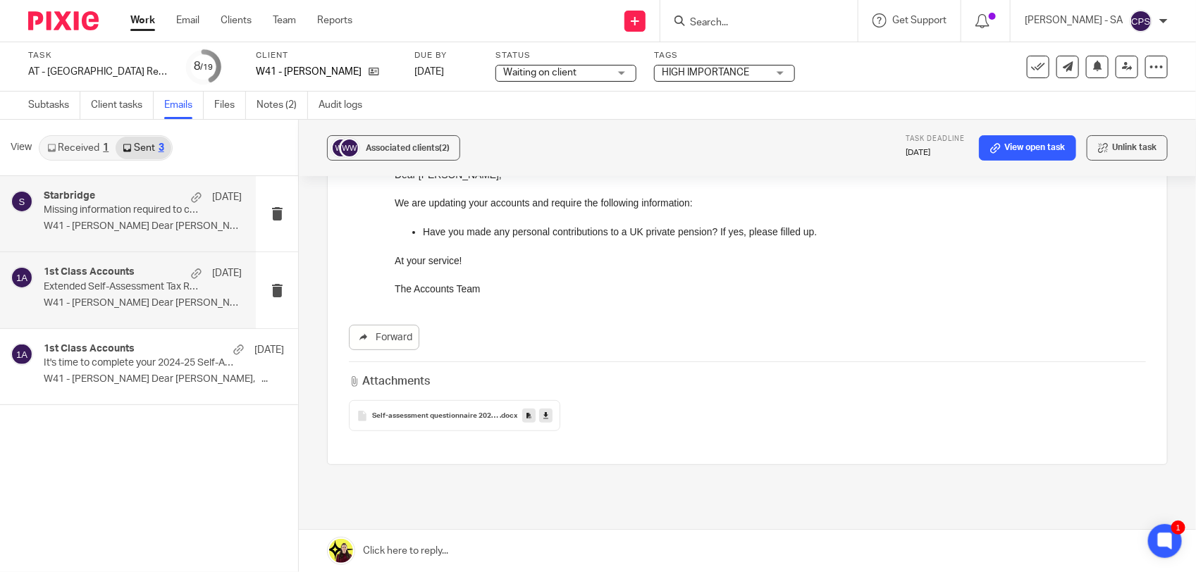
click at [99, 301] on p "W41 - STUART WHITE Dear Stuart, Thanks..." at bounding box center [143, 303] width 198 height 12
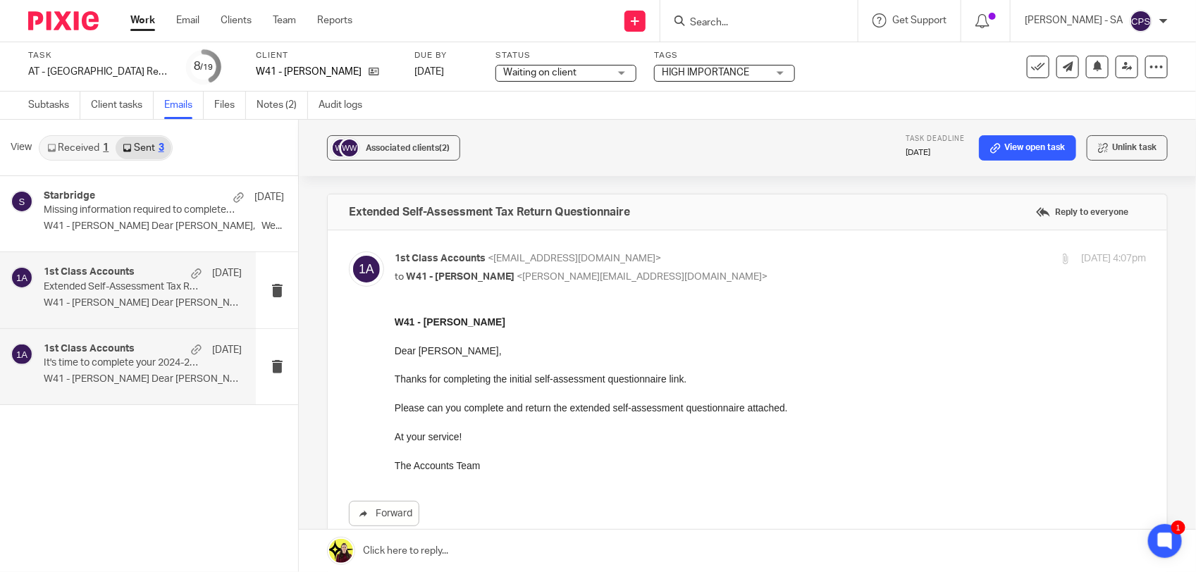
scroll to position [0, 0]
click at [122, 365] on p "It's time to complete your 2024-25 Self-Assessment Tax Return!" at bounding box center [123, 363] width 159 height 12
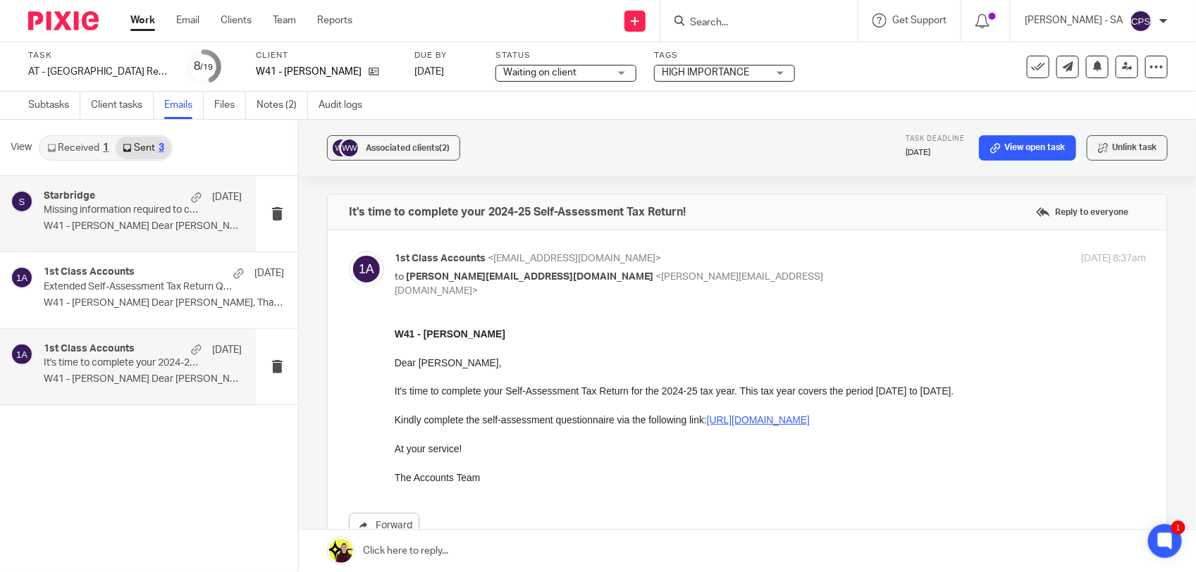
click at [114, 216] on div "Starbridge 16 Jul Missing information required to complete your Self-Assessment…" at bounding box center [143, 213] width 198 height 47
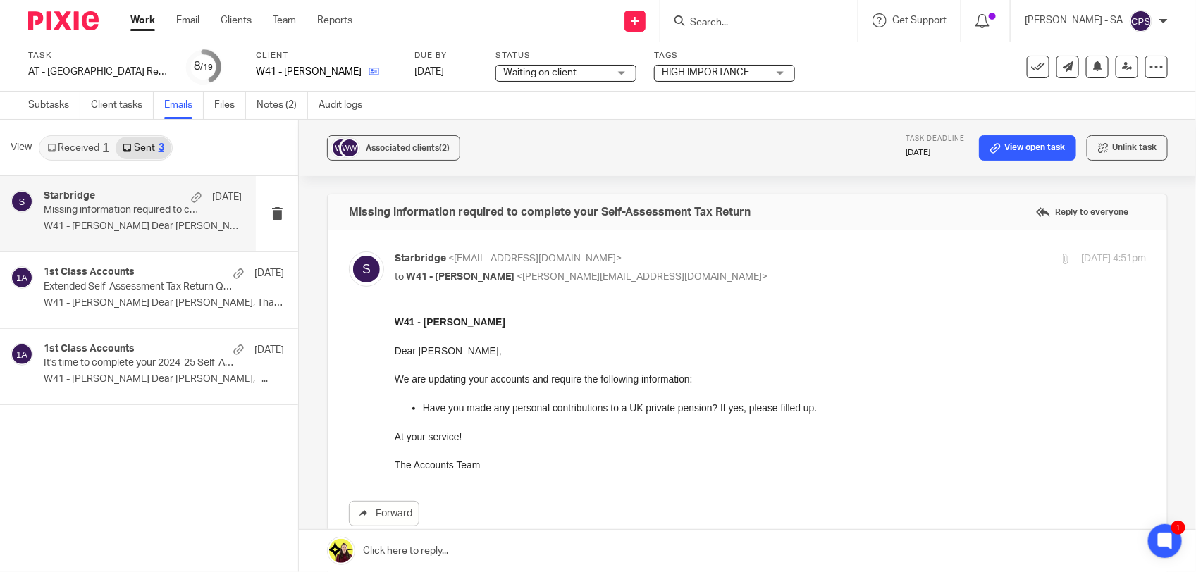
click at [361, 74] on link at bounding box center [370, 72] width 18 height 14
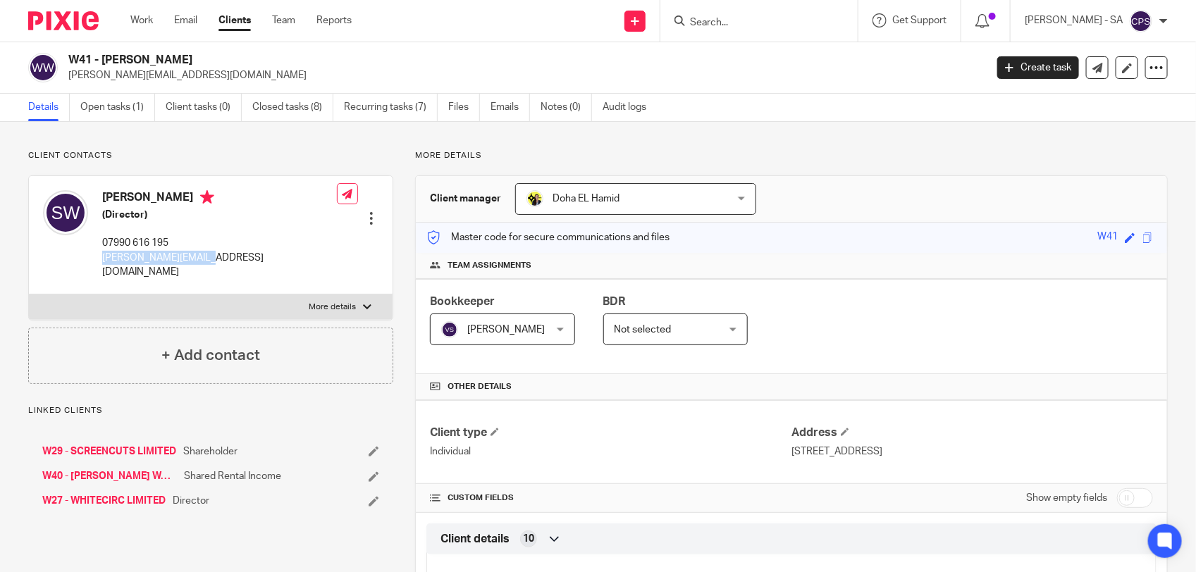
drag, startPoint x: 103, startPoint y: 259, endPoint x: 201, endPoint y: 259, distance: 97.9
click at [201, 259] on div "[PERSON_NAME] (Director) 07990 616 195 [PERSON_NAME][EMAIL_ADDRESS][DOMAIN_NAME…" at bounding box center [211, 235] width 364 height 118
copy p "[PERSON_NAME][EMAIL_ADDRESS][DOMAIN_NAME]"
click at [0, 345] on html "Work Email Clients Team Reports Work Email Clients Team Reports Settings Send n…" at bounding box center [598, 286] width 1196 height 572
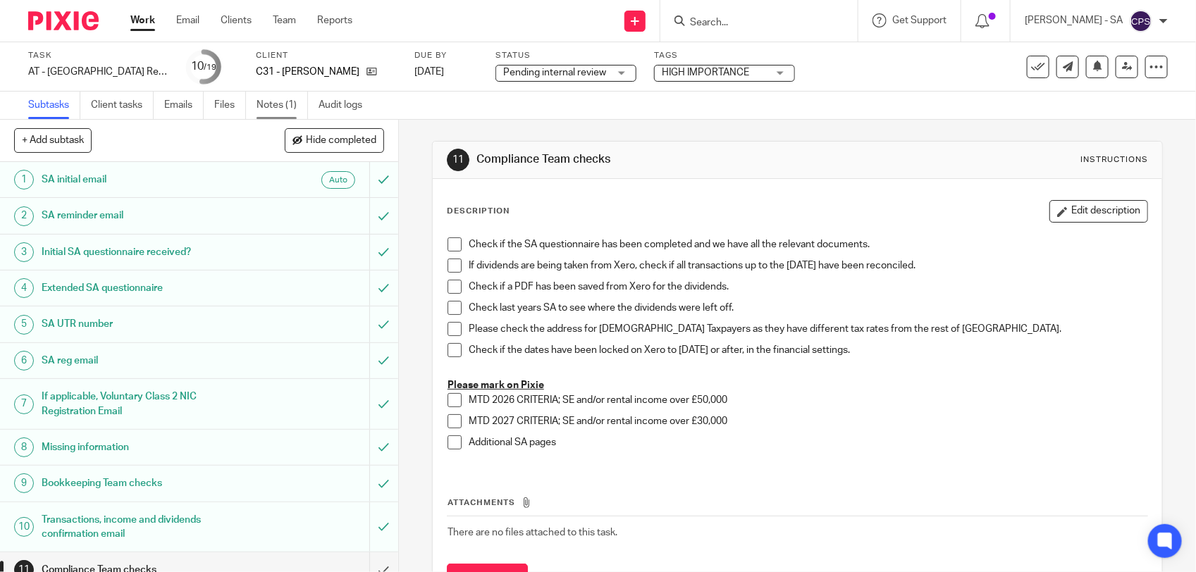
click at [270, 102] on link "Notes (1)" at bounding box center [281, 105] width 51 height 27
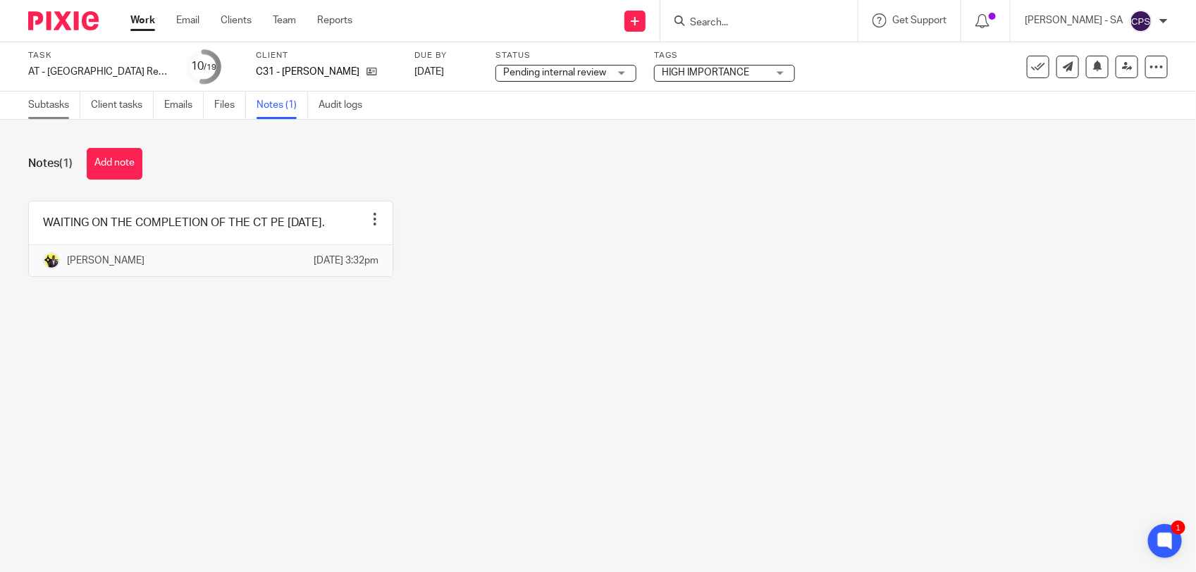
click at [35, 102] on link "Subtasks" at bounding box center [54, 105] width 52 height 27
